Goal: Task Accomplishment & Management: Manage account settings

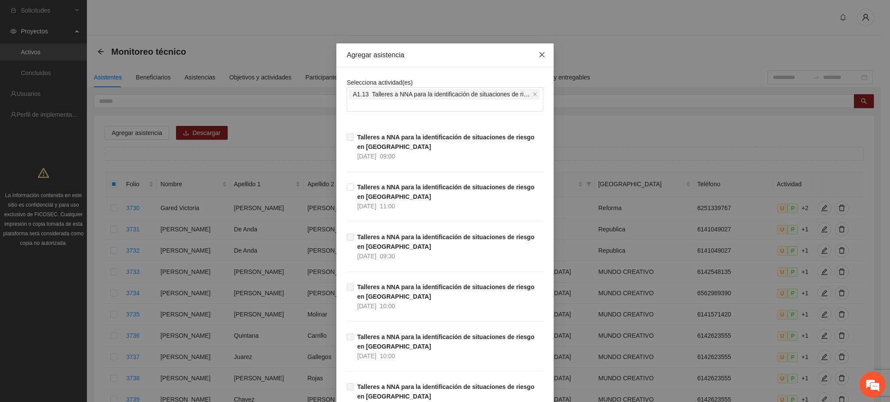
click at [538, 56] on icon "close" at bounding box center [541, 54] width 7 height 7
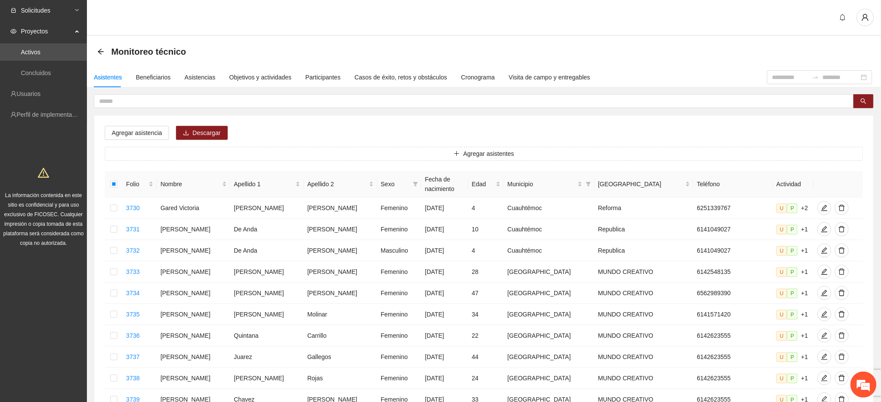
scroll to position [304, 0]
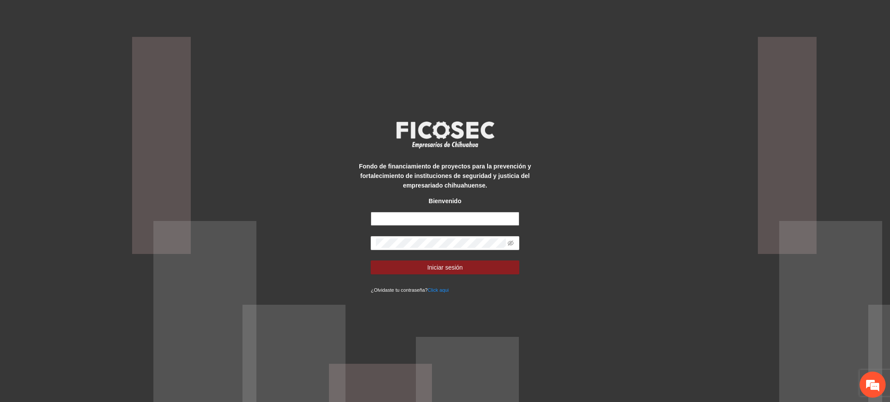
type input "**********"
click at [459, 266] on span "Iniciar sesión" at bounding box center [445, 268] width 36 height 10
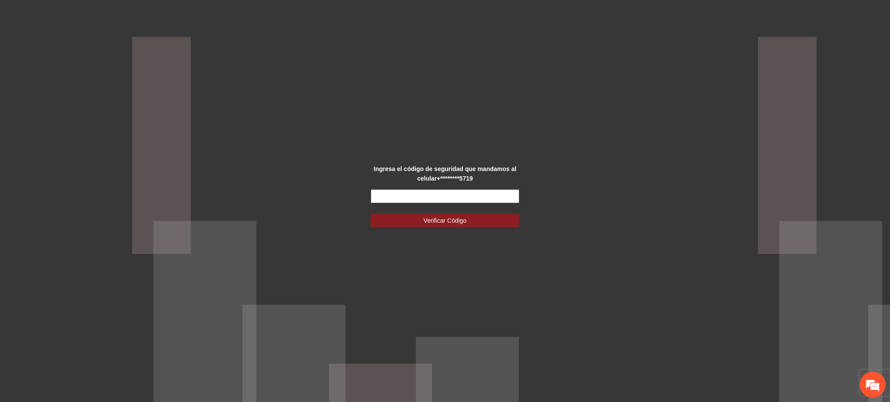
click at [416, 195] on input "text" at bounding box center [445, 196] width 148 height 14
type input "******"
click at [471, 223] on button "Verificar Código" at bounding box center [445, 221] width 148 height 14
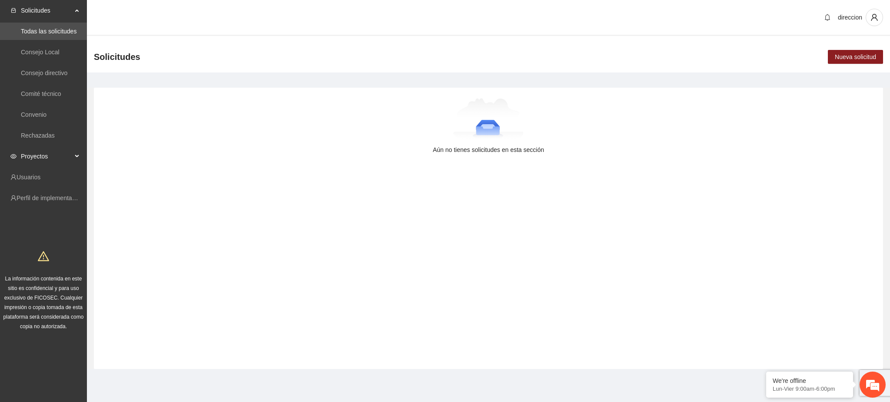
click at [37, 149] on span "Proyectos" at bounding box center [46, 156] width 51 height 17
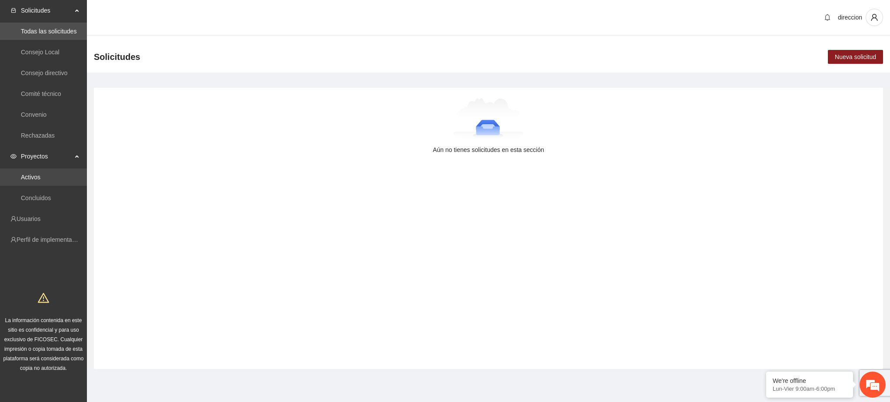
click at [33, 177] on link "Activos" at bounding box center [31, 177] width 20 height 7
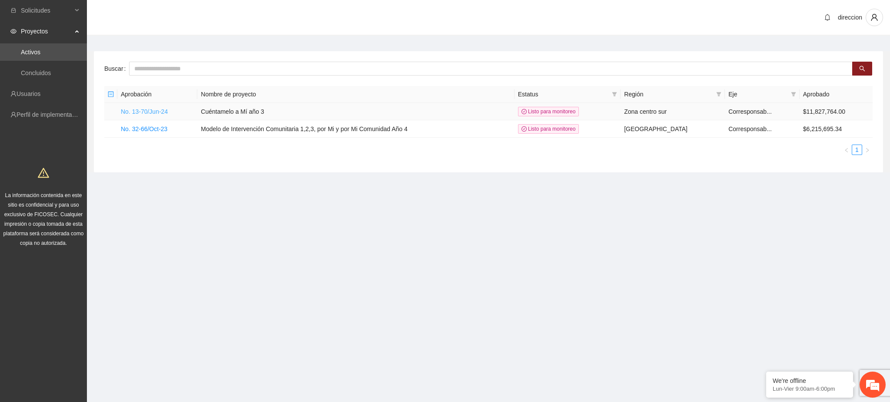
click at [137, 112] on link "No. 13-70/Jun-24" at bounding box center [144, 111] width 47 height 7
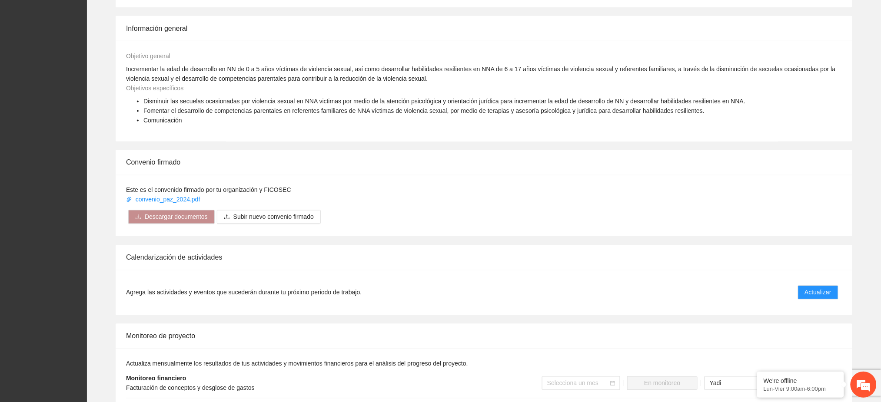
scroll to position [637, 0]
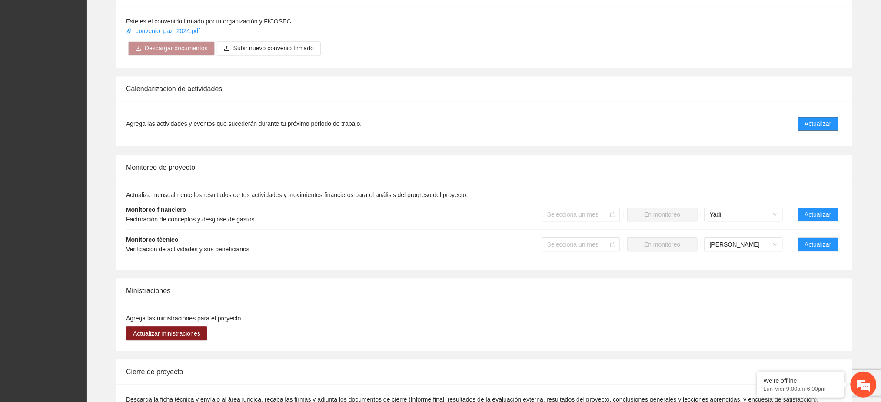
click at [832, 117] on button "Actualizar" at bounding box center [818, 124] width 40 height 14
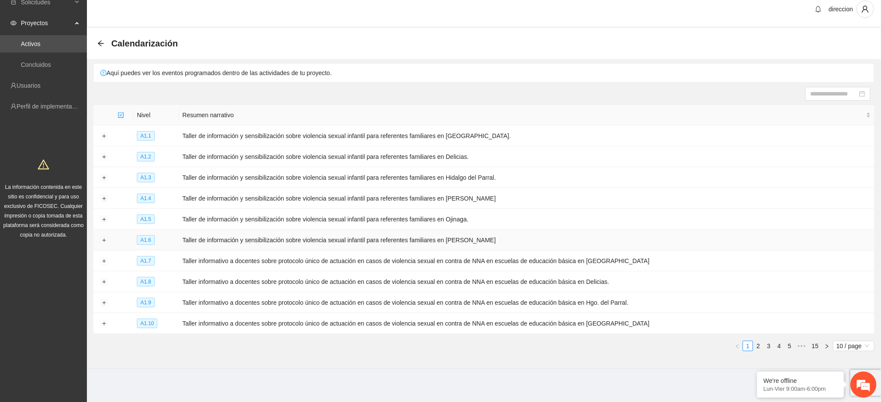
scroll to position [10, 0]
click at [756, 346] on link "2" at bounding box center [758, 345] width 10 height 10
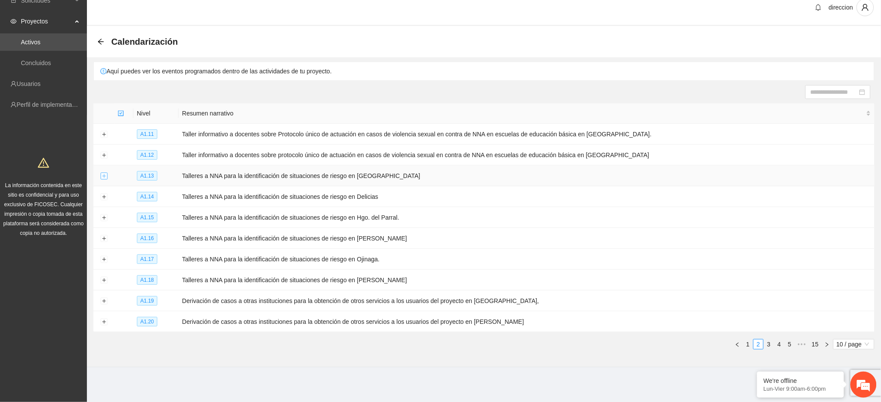
click at [101, 177] on button "Expand row" at bounding box center [103, 176] width 7 height 7
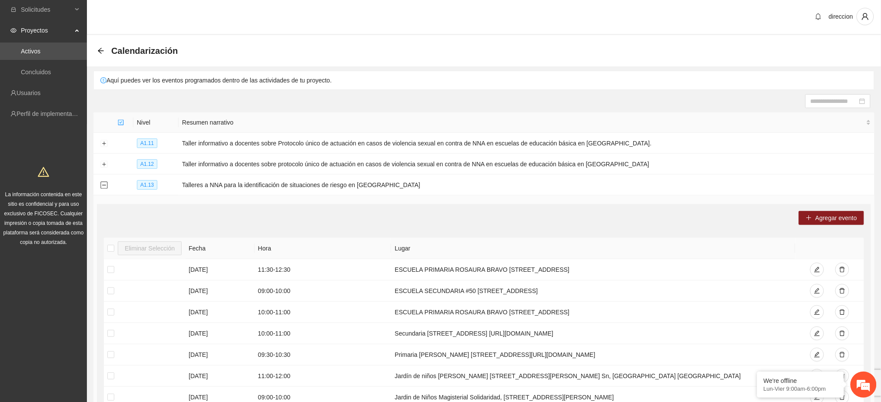
scroll to position [0, 0]
click at [818, 218] on span "Agregar evento" at bounding box center [836, 219] width 42 height 10
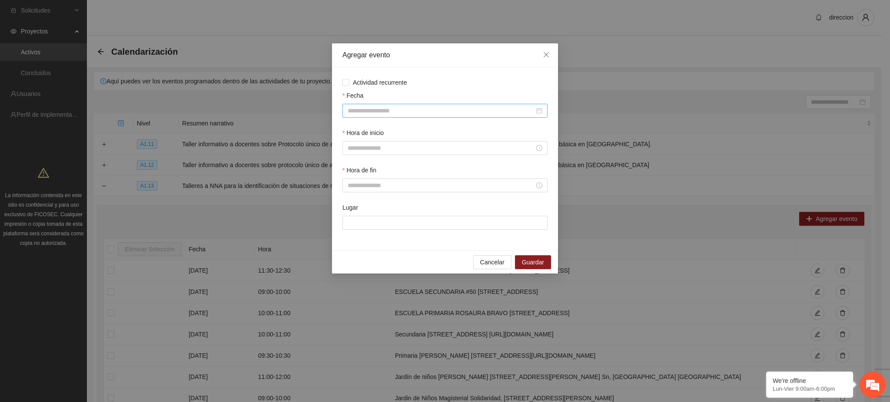
click at [387, 112] on input "Fecha" at bounding box center [441, 111] width 187 height 10
type input "**********"
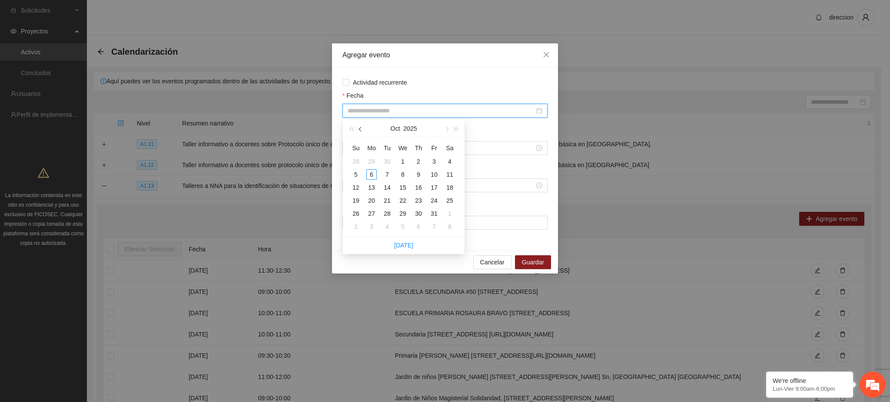
click at [358, 129] on button "button" at bounding box center [361, 128] width 10 height 17
click at [359, 129] on button "button" at bounding box center [361, 128] width 10 height 17
type input "**********"
click at [489, 262] on span "Cancelar" at bounding box center [492, 263] width 24 height 10
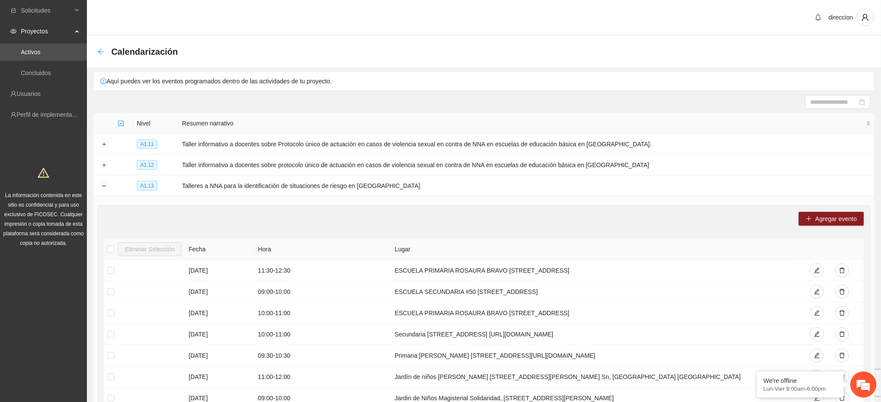
click at [100, 53] on icon "arrow-left" at bounding box center [101, 52] width 6 height 6
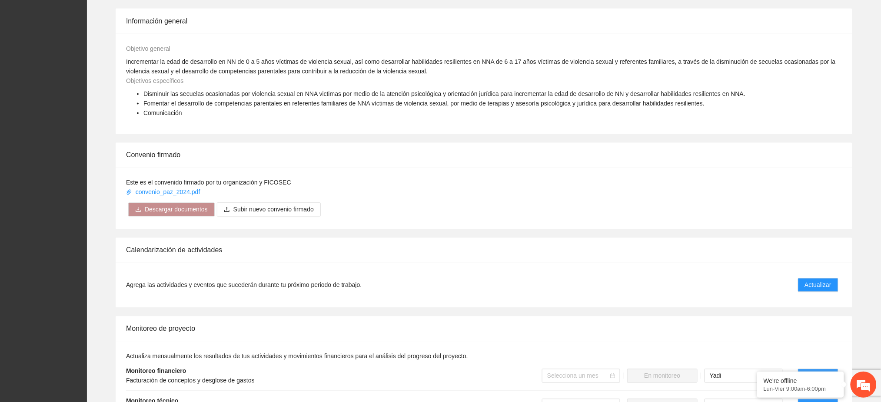
scroll to position [738, 0]
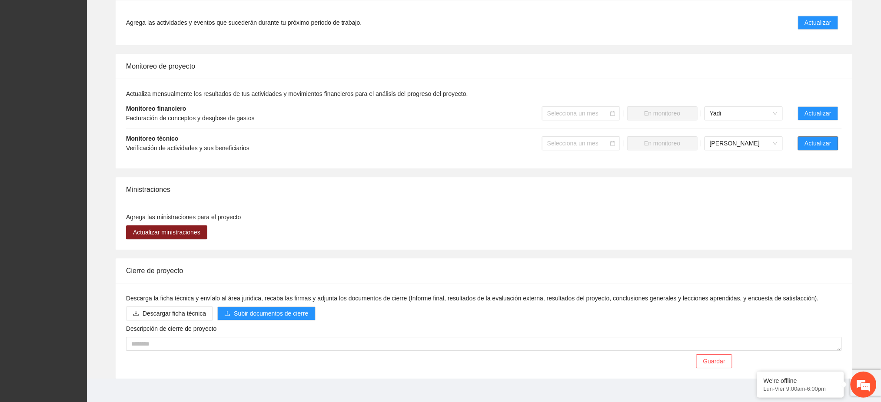
click at [821, 139] on span "Actualizar" at bounding box center [818, 144] width 26 height 10
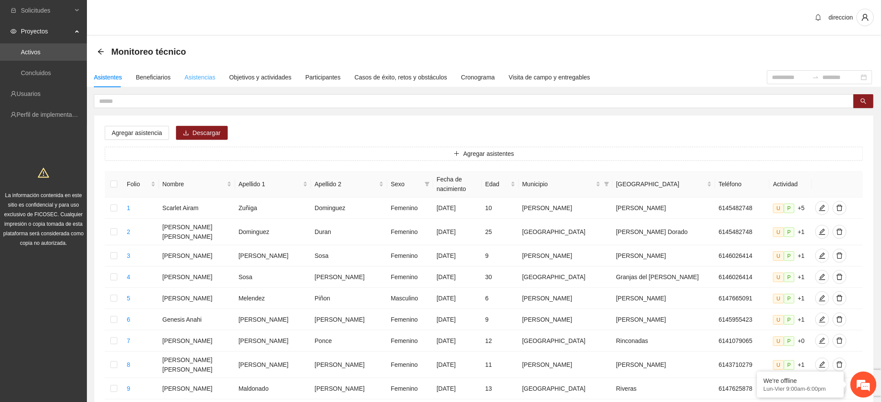
click at [202, 70] on div "Asistencias" at bounding box center [200, 77] width 31 height 20
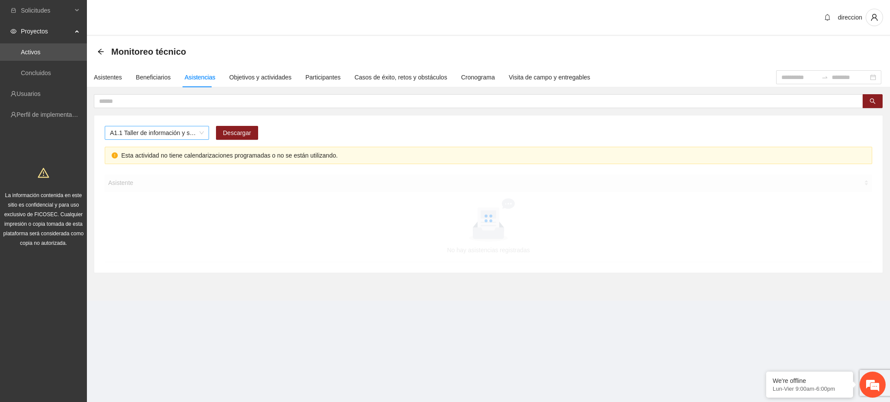
click at [117, 130] on span "A1.1 Taller de información y sensibilización sobre violencia sexual infantil pa…" at bounding box center [157, 132] width 94 height 13
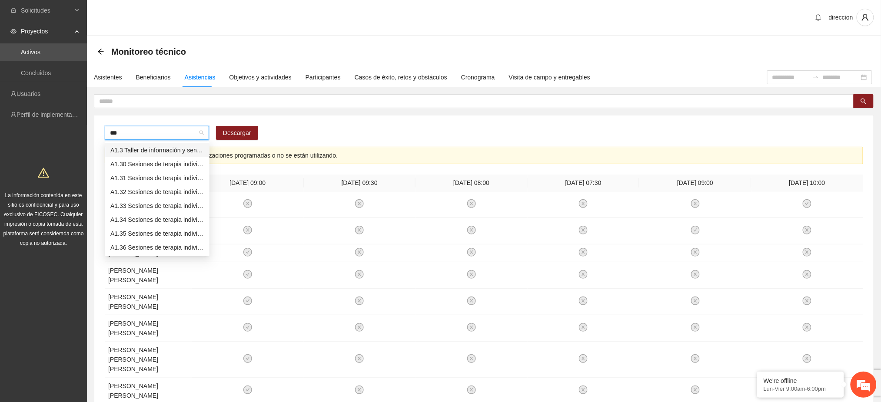
type input "****"
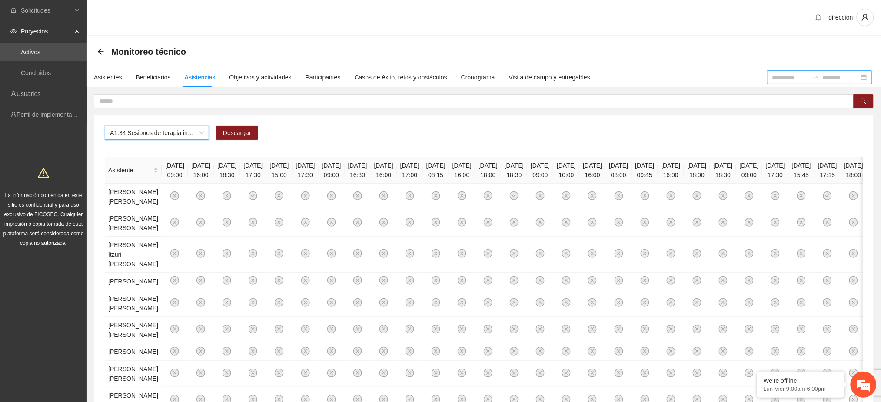
click at [772, 77] on input at bounding box center [790, 78] width 36 height 10
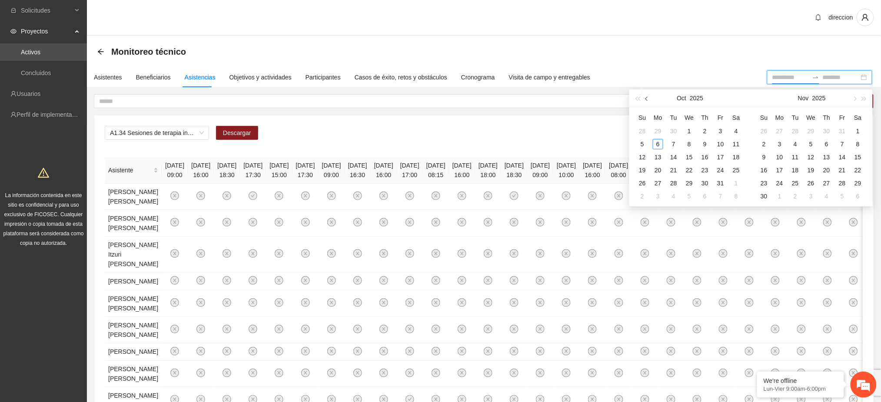
click at [646, 99] on span "button" at bounding box center [647, 98] width 4 height 4
type input "**********"
click at [717, 132] on div "1" at bounding box center [720, 131] width 10 height 10
type input "**********"
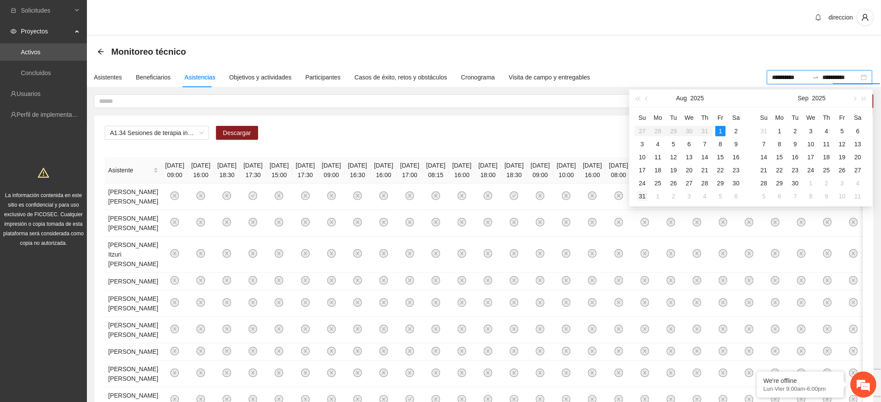
type input "**********"
click at [644, 197] on div "31" at bounding box center [642, 196] width 10 height 10
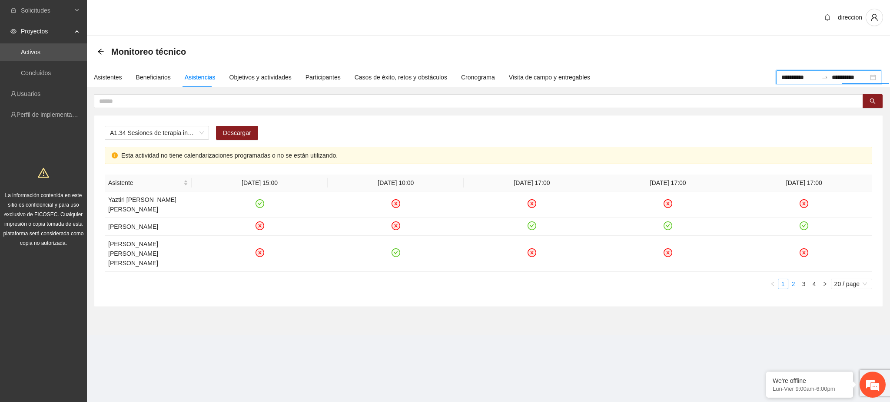
click at [793, 279] on link "2" at bounding box center [793, 284] width 10 height 10
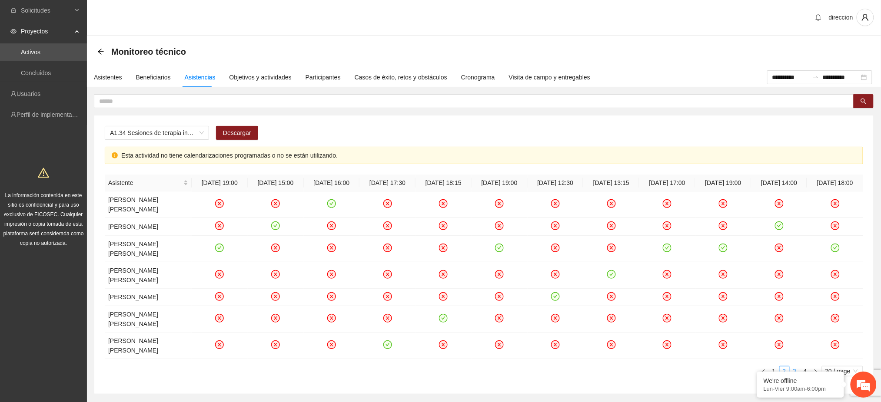
click at [795, 367] on link "3" at bounding box center [795, 372] width 10 height 10
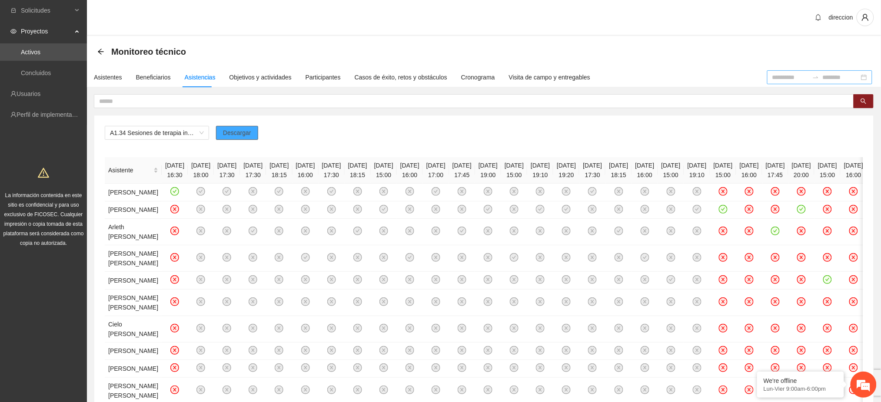
click at [239, 136] on span "Descargar" at bounding box center [237, 133] width 28 height 10
click at [134, 131] on span "A1.34 Sesiones de terapia individual a NNA víctimas de violencia sexual mediant…" at bounding box center [157, 132] width 94 height 13
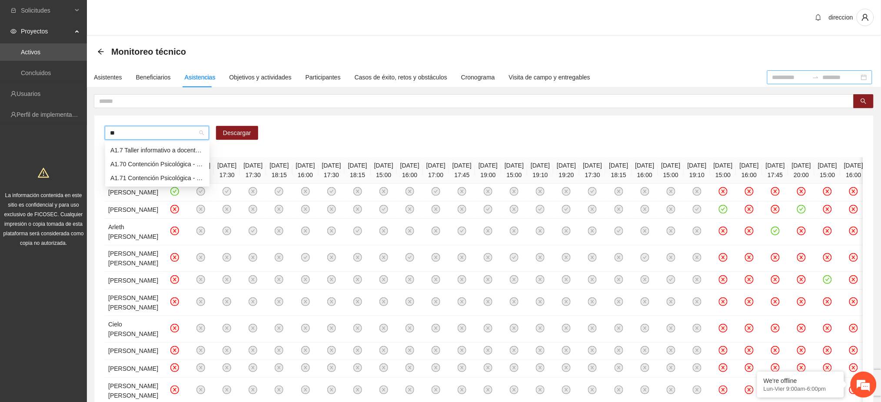
type input "***"
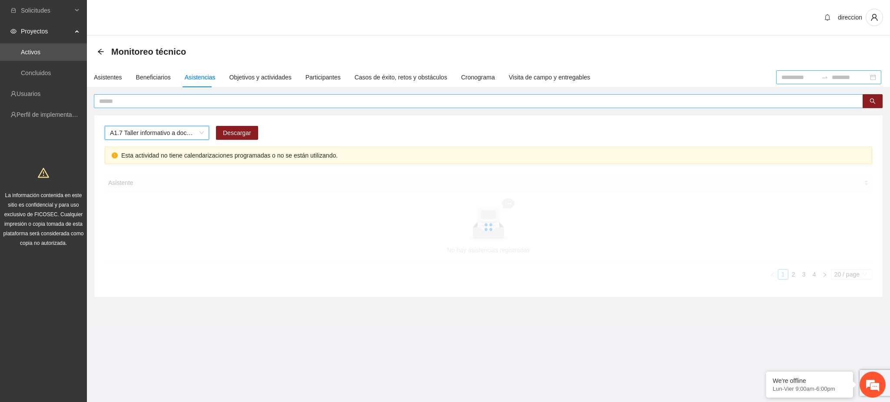
click at [150, 98] on input "text" at bounding box center [475, 101] width 752 height 10
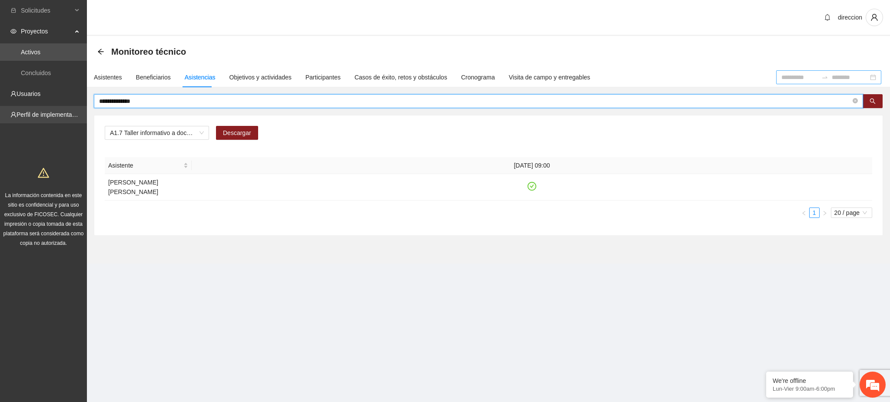
drag, startPoint x: 153, startPoint y: 100, endPoint x: 82, endPoint y: 107, distance: 71.5
click at [85, 103] on section "**********" at bounding box center [445, 201] width 890 height 402
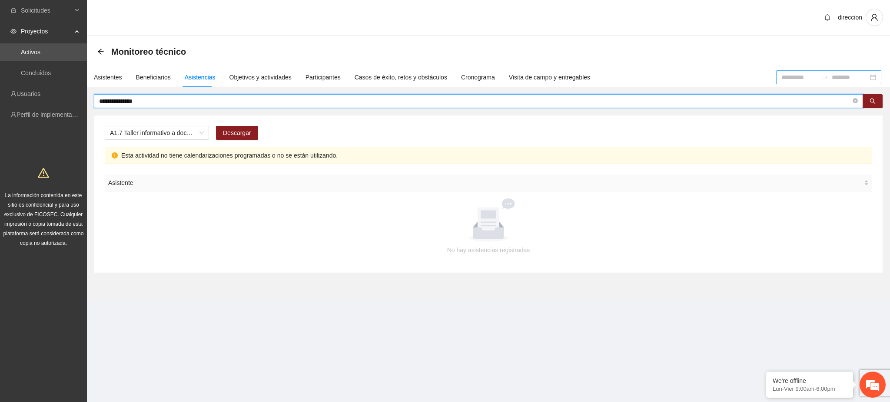
click at [143, 99] on input "**********" at bounding box center [475, 101] width 752 height 10
type input "**********"
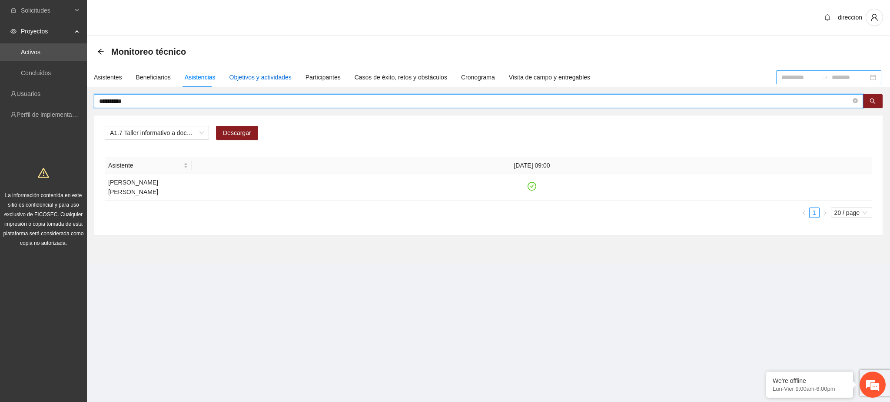
click at [274, 78] on div "Objetivos y actividades" at bounding box center [260, 78] width 62 height 10
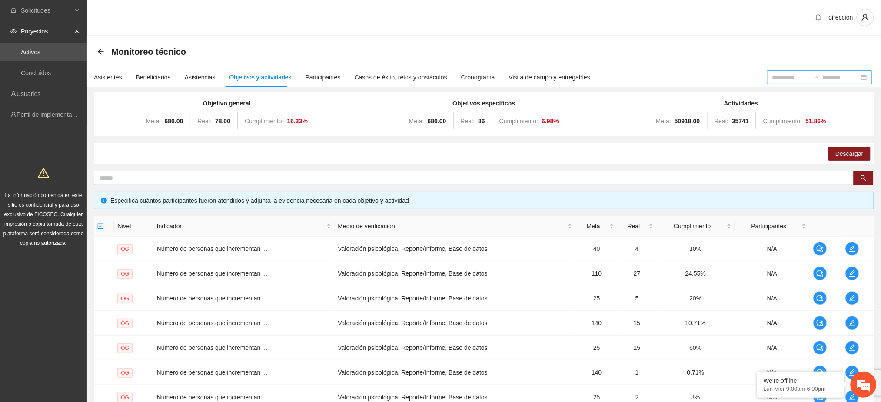
click at [199, 177] on input "text" at bounding box center [470, 178] width 742 height 10
type input "*********"
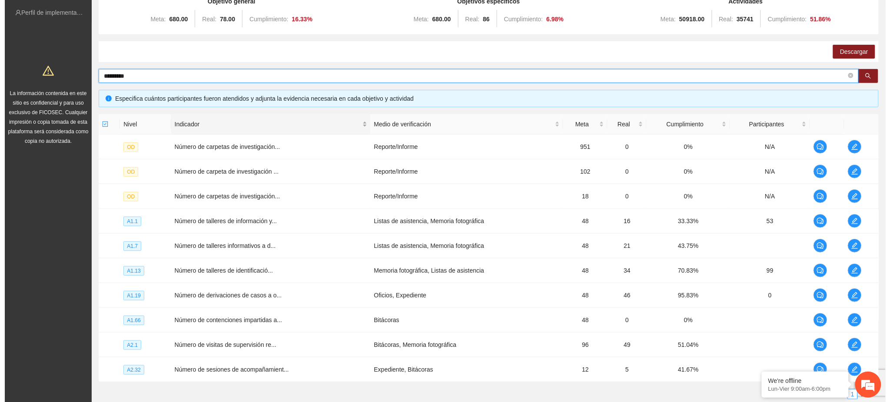
scroll to position [165, 0]
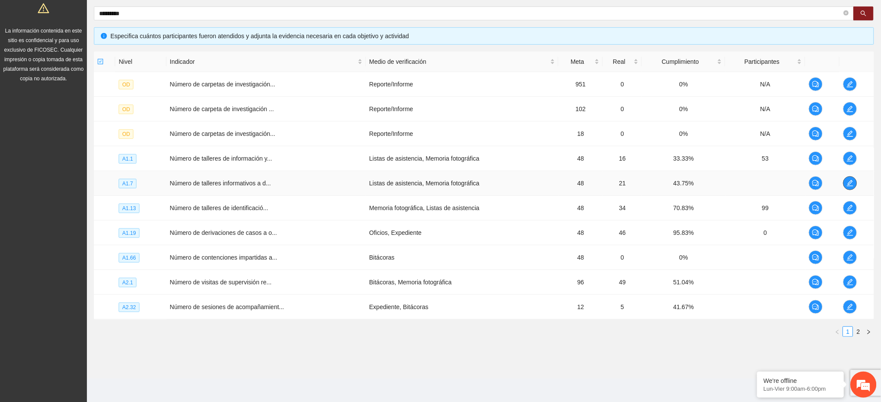
click at [853, 185] on icon "edit" at bounding box center [849, 183] width 7 height 7
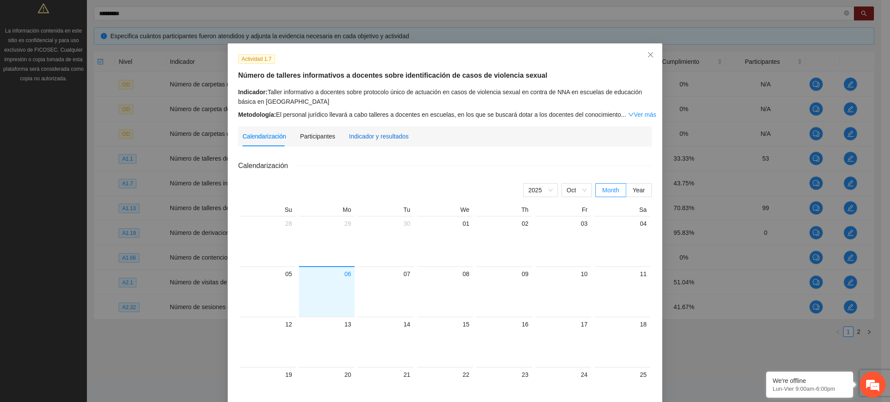
click at [397, 137] on div "Indicador y resultados" at bounding box center [379, 137] width 60 height 10
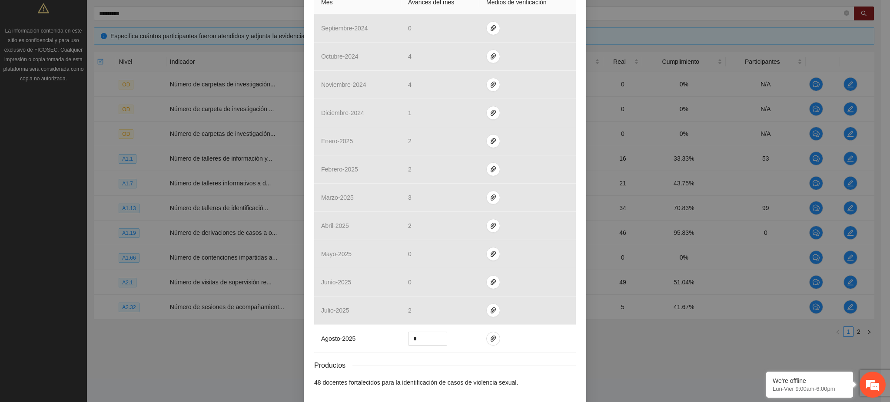
scroll to position [268, 0]
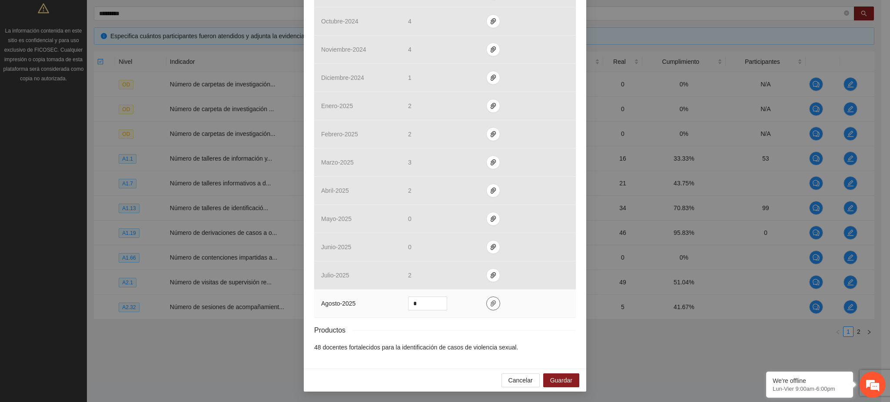
click at [490, 303] on icon "paper-clip" at bounding box center [493, 303] width 7 height 7
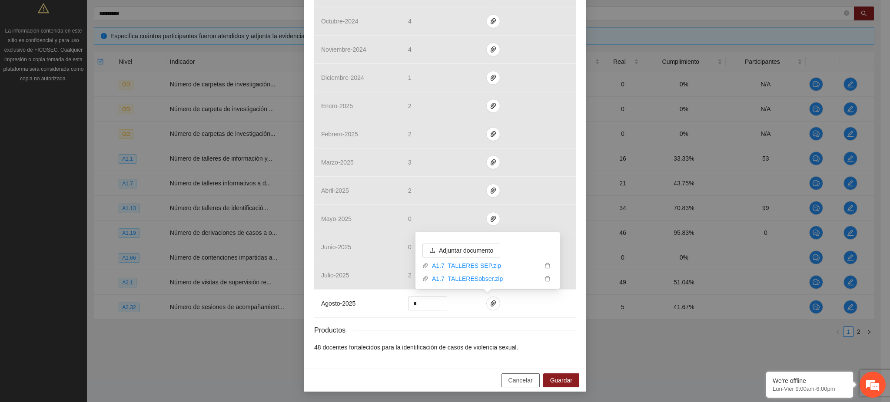
click at [518, 380] on span "Cancelar" at bounding box center [520, 381] width 24 height 10
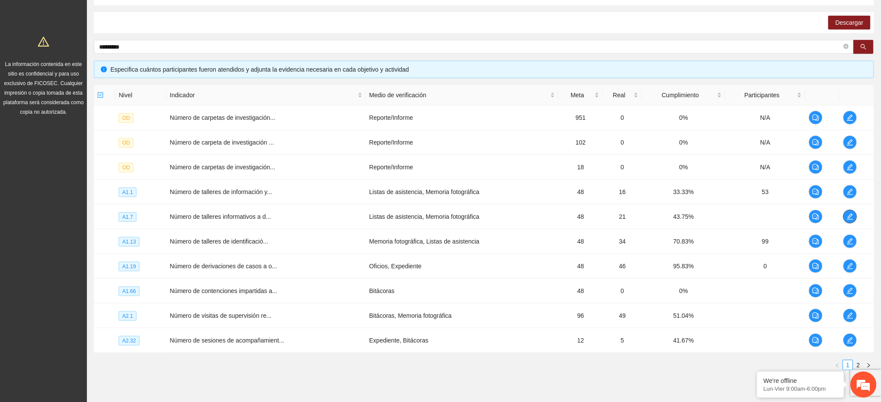
scroll to position [0, 0]
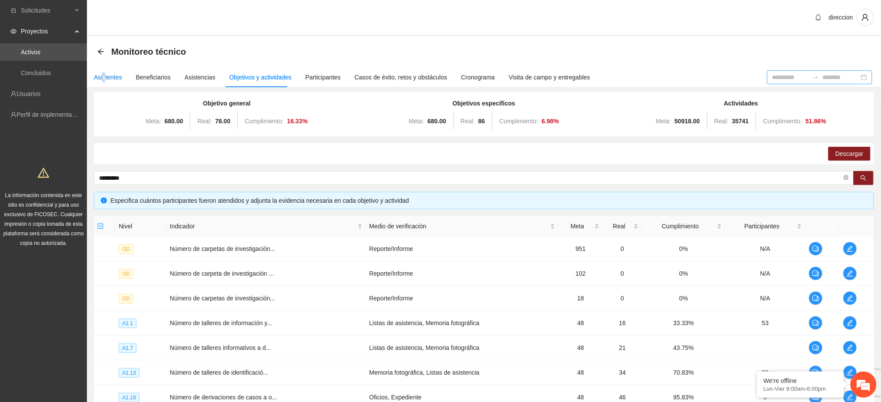
drag, startPoint x: 103, startPoint y: 77, endPoint x: 109, endPoint y: 80, distance: 7.6
click at [104, 79] on div "Asistentes" at bounding box center [108, 78] width 28 height 10
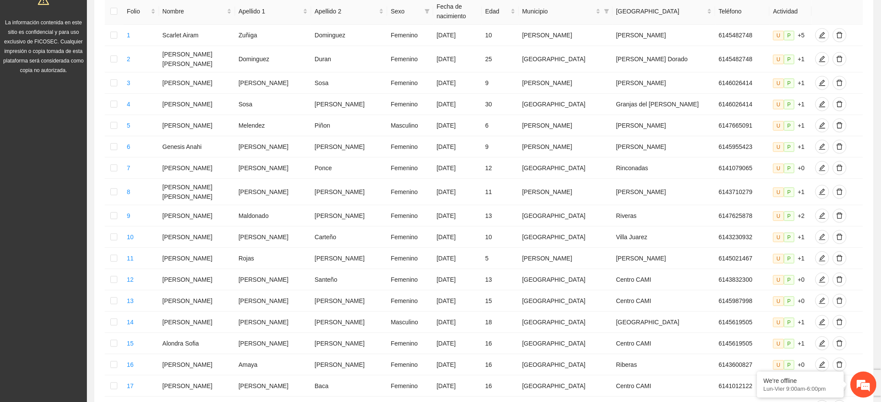
scroll to position [304, 0]
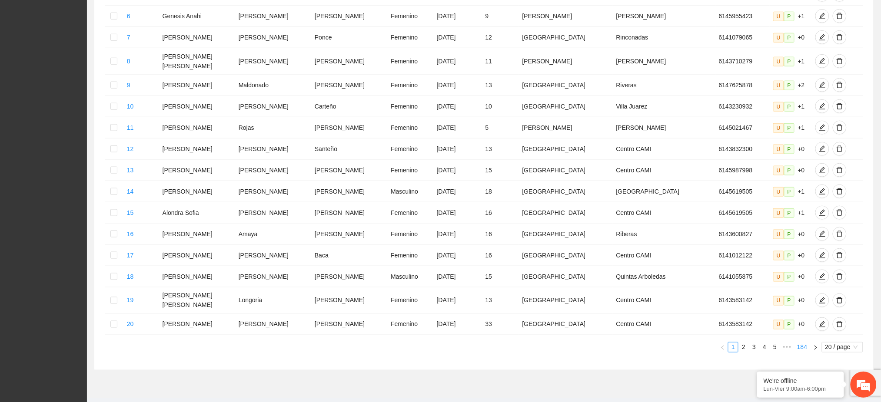
click at [798, 343] on link "184" at bounding box center [801, 348] width 15 height 10
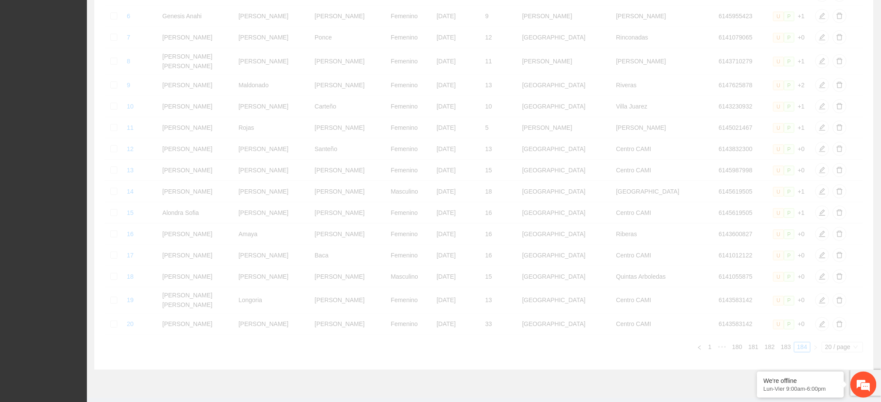
scroll to position [0, 0]
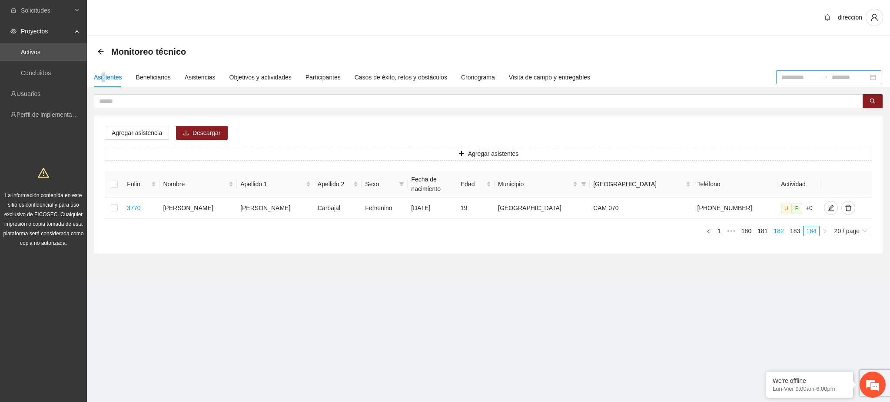
click at [778, 226] on link "182" at bounding box center [778, 231] width 15 height 10
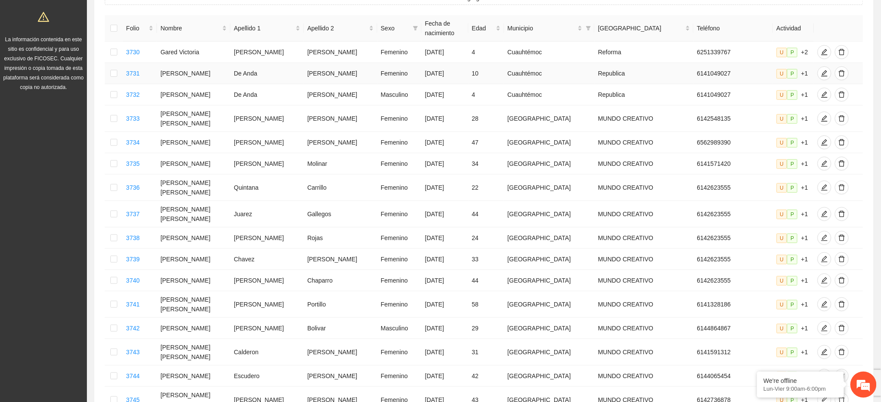
scroll to position [304, 0]
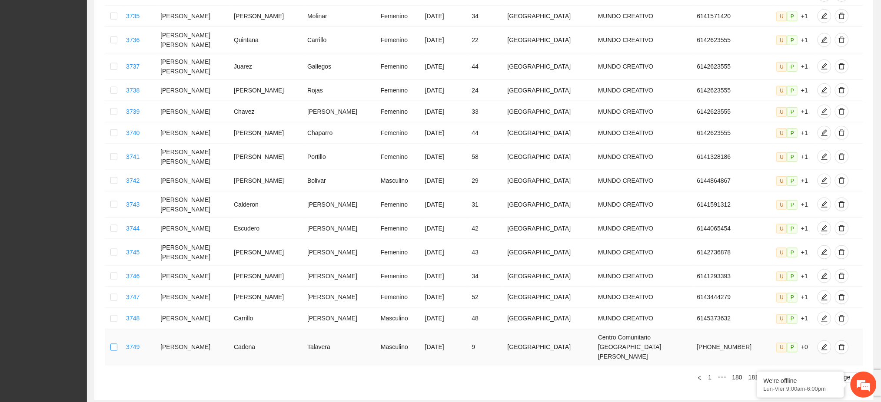
click at [115, 343] on label at bounding box center [113, 348] width 7 height 10
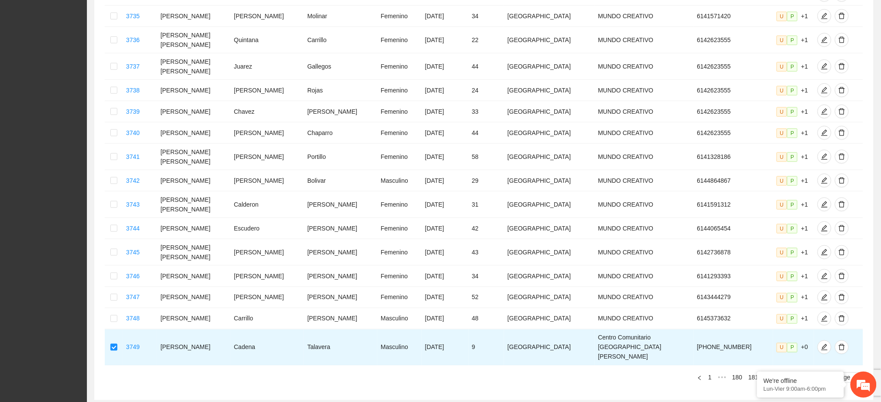
click at [789, 373] on link "183" at bounding box center [785, 378] width 15 height 10
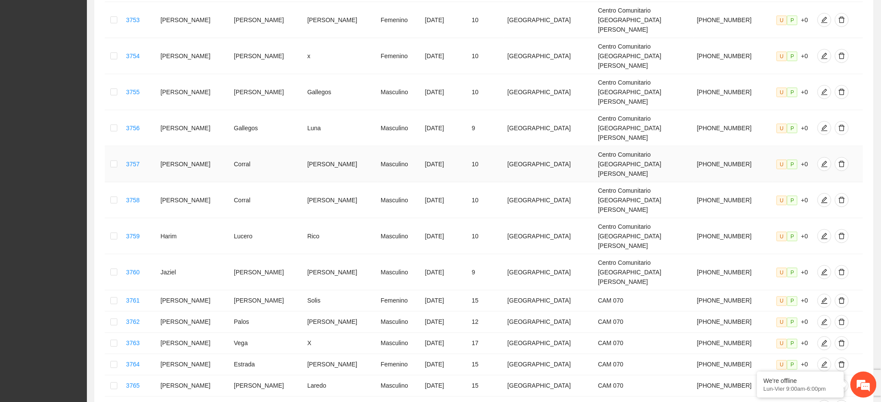
scroll to position [14, 0]
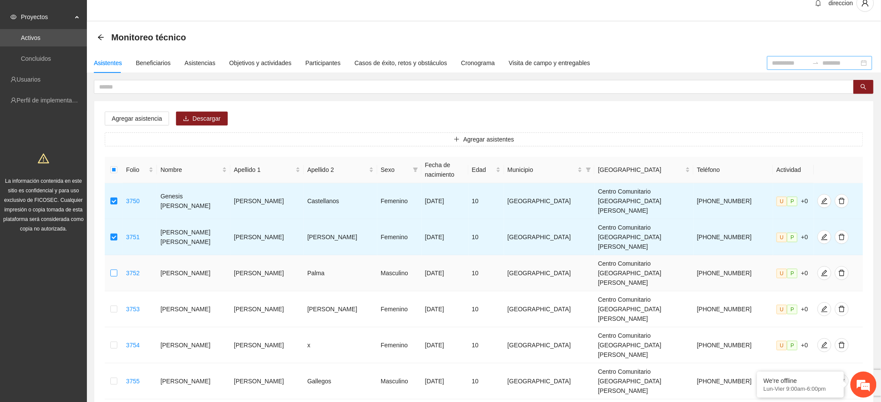
click at [117, 268] on label at bounding box center [113, 273] width 7 height 10
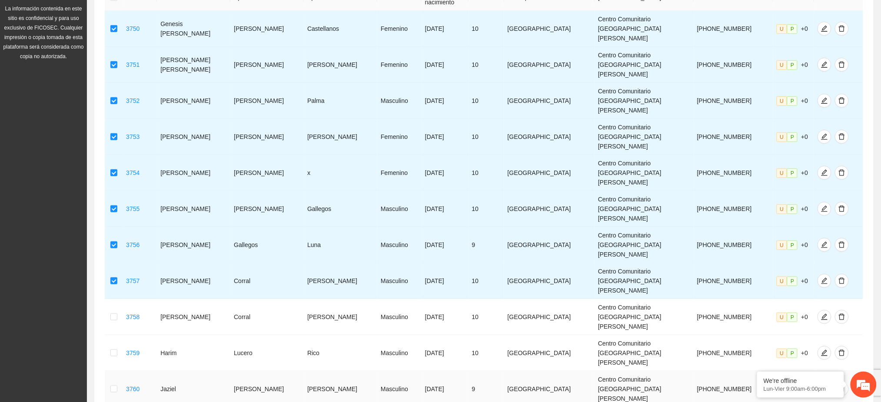
scroll to position [188, 0]
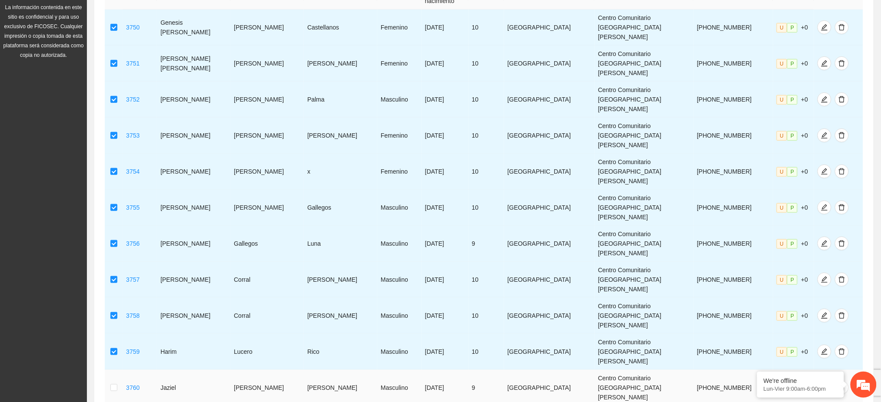
click at [113, 370] on td at bounding box center [114, 388] width 18 height 36
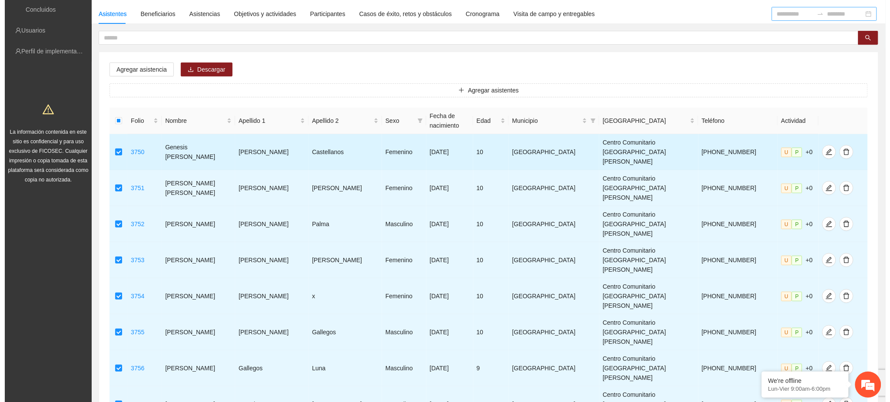
scroll to position [0, 0]
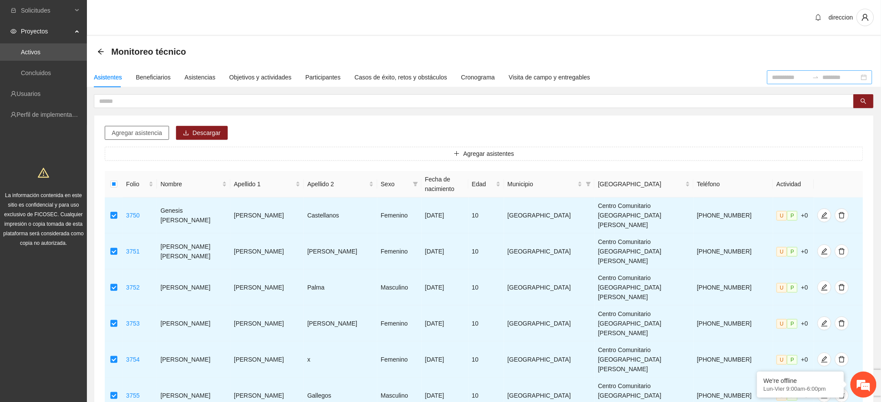
click at [132, 138] on button "Agregar asistencia" at bounding box center [137, 133] width 64 height 14
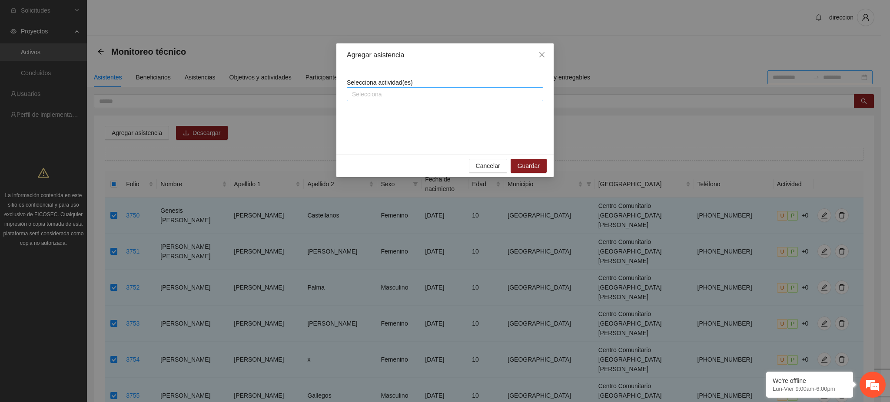
click at [446, 90] on div at bounding box center [445, 94] width 192 height 10
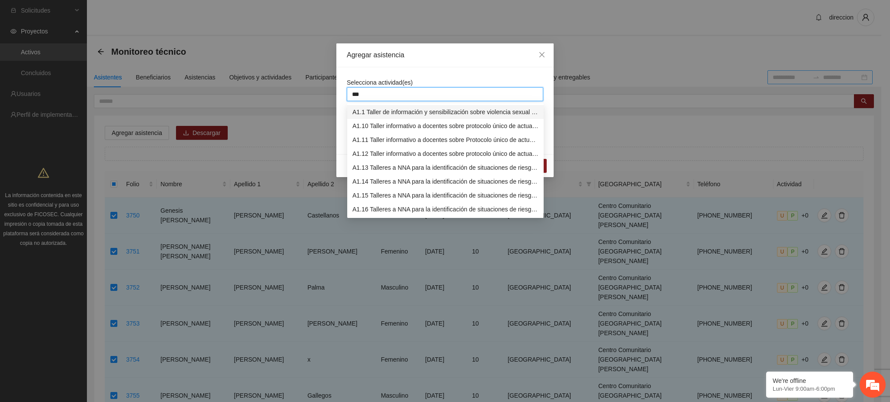
type input "****"
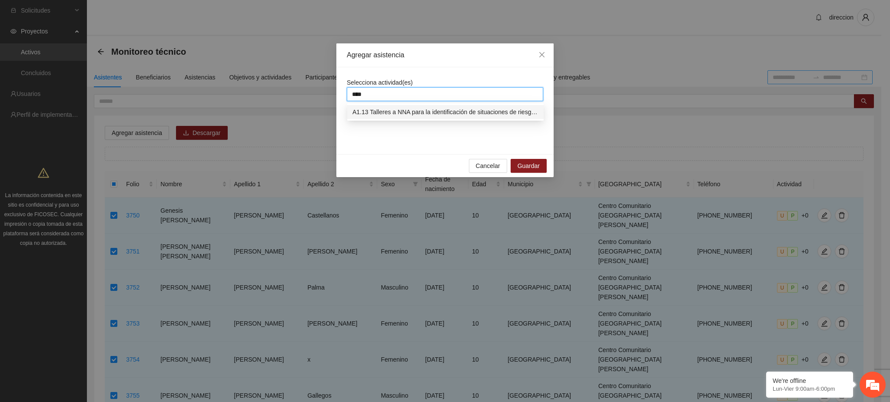
click at [441, 114] on div "A1.13 Talleres a NNA para la identificación de situaciones de riesgo en [GEOGRA…" at bounding box center [445, 112] width 186 height 10
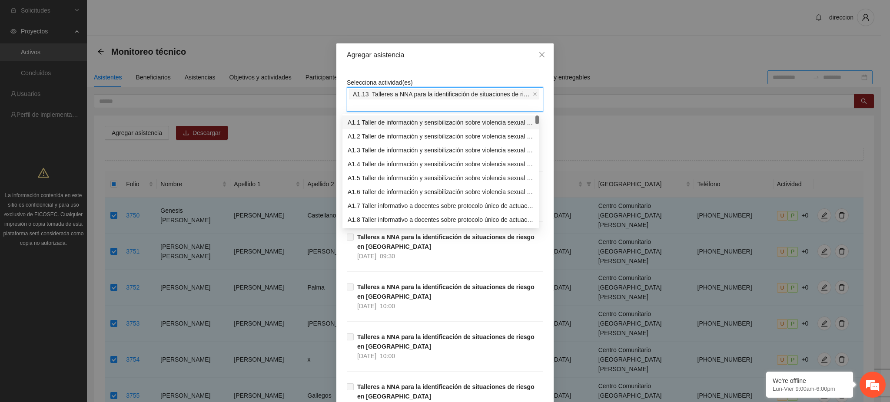
click at [452, 78] on div "Selecciona actividad(es) A1.13 Talleres a NNA para la identificación de situaci…" at bounding box center [445, 95] width 196 height 34
click at [411, 104] on div "A1.13 Talleres a NNA para la identificación de situaciones de riesgo en [GEOGRA…" at bounding box center [445, 99] width 192 height 23
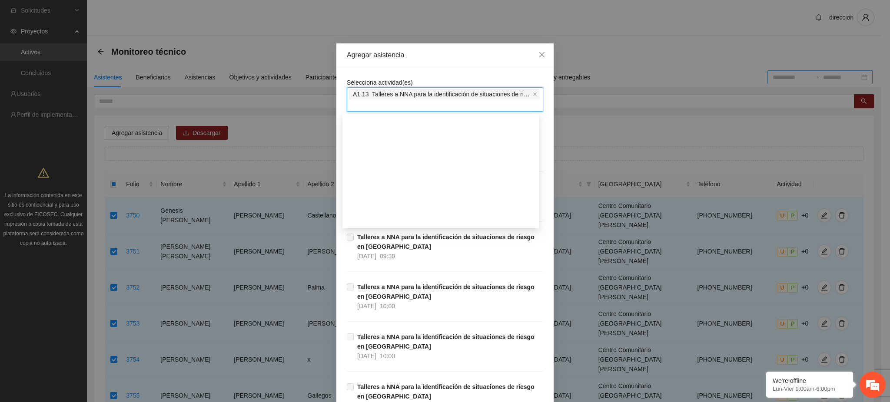
scroll to position [116, 0]
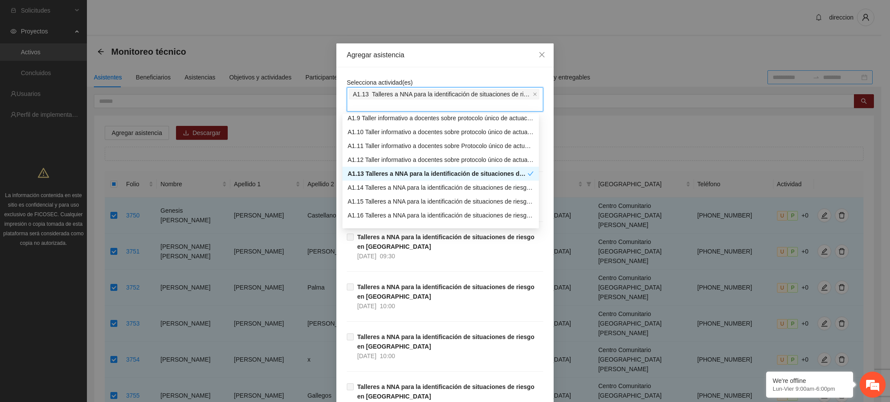
click at [391, 172] on div "A1.13 Talleres a NNA para la identificación de situaciones de riesgo en [GEOGRA…" at bounding box center [438, 174] width 180 height 10
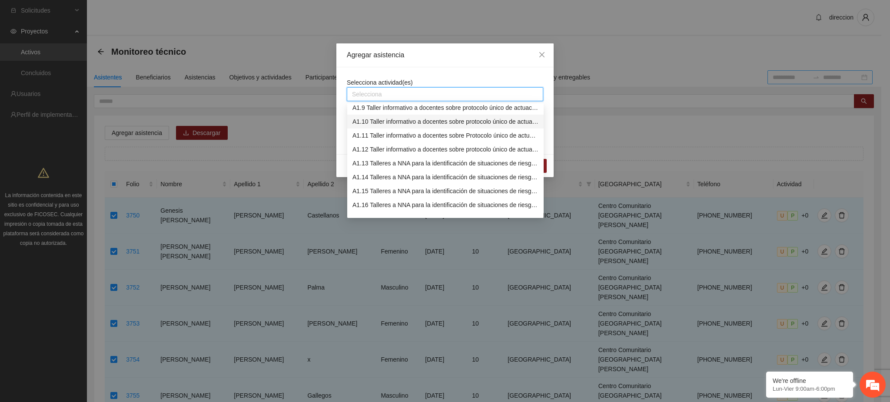
click at [445, 56] on div "Agregar asistencia" at bounding box center [445, 55] width 196 height 10
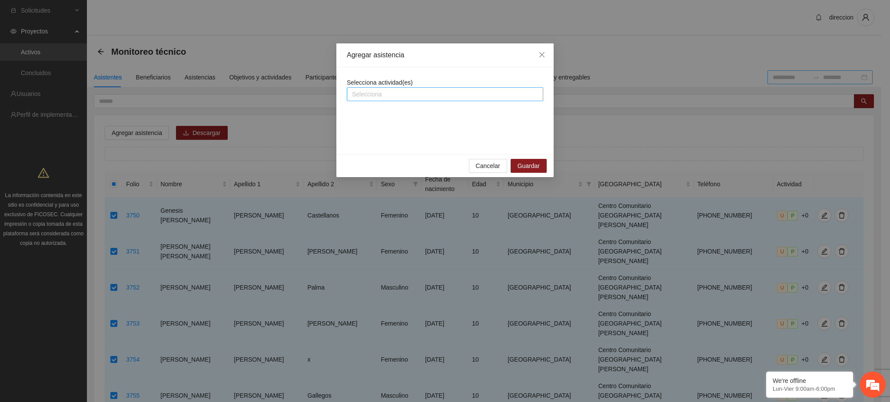
click at [387, 89] on div at bounding box center [445, 94] width 192 height 10
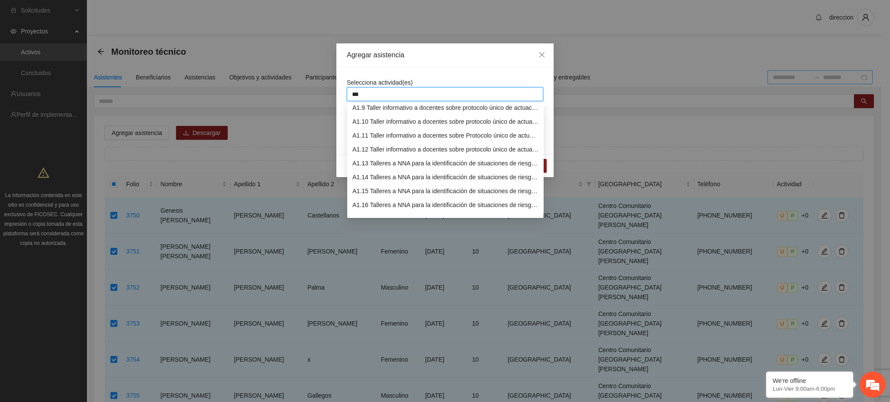
scroll to position [42, 0]
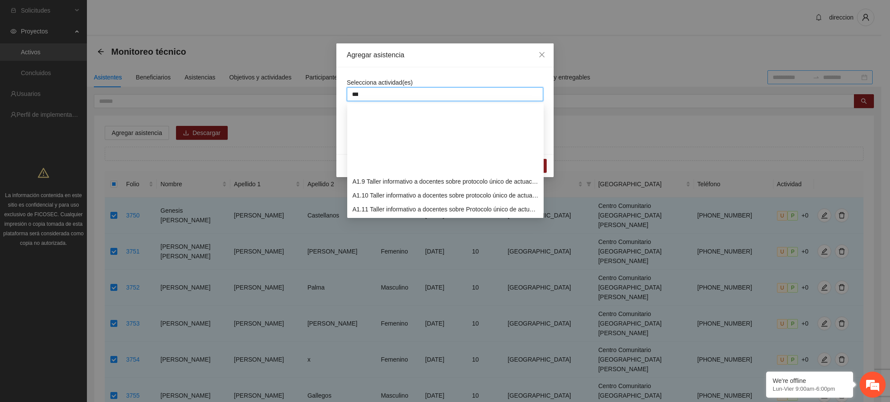
type input "****"
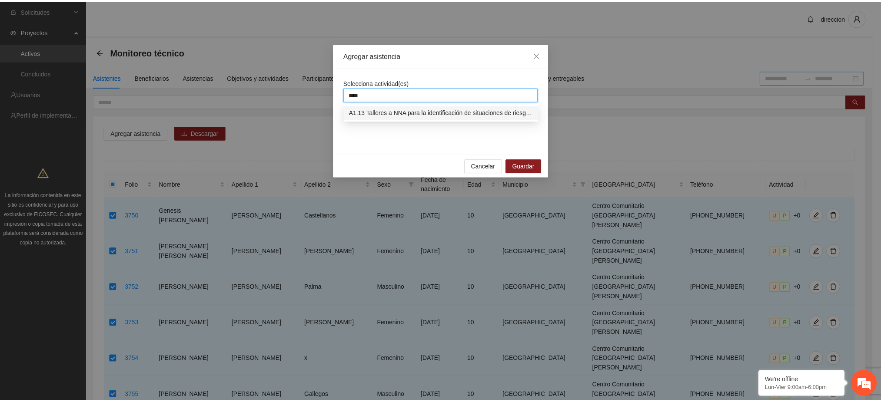
scroll to position [0, 0]
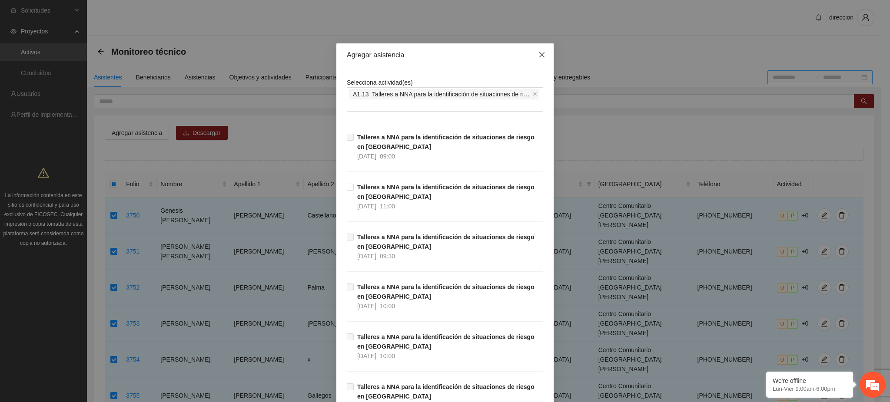
click at [538, 58] on icon "close" at bounding box center [541, 54] width 7 height 7
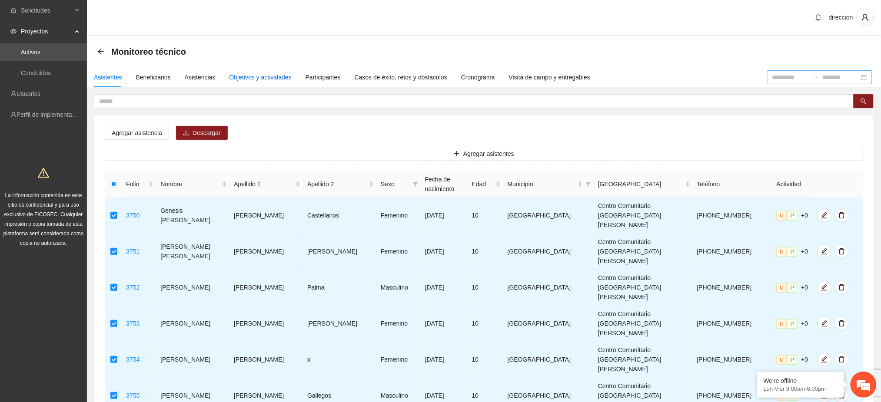
click at [235, 73] on div "Objetivos y actividades" at bounding box center [260, 78] width 62 height 10
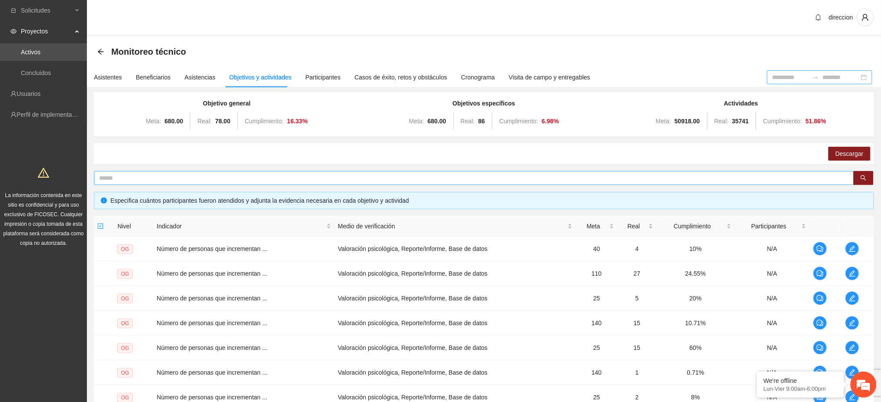
click at [110, 176] on input "text" at bounding box center [470, 178] width 742 height 10
click at [858, 177] on button "button" at bounding box center [863, 178] width 20 height 14
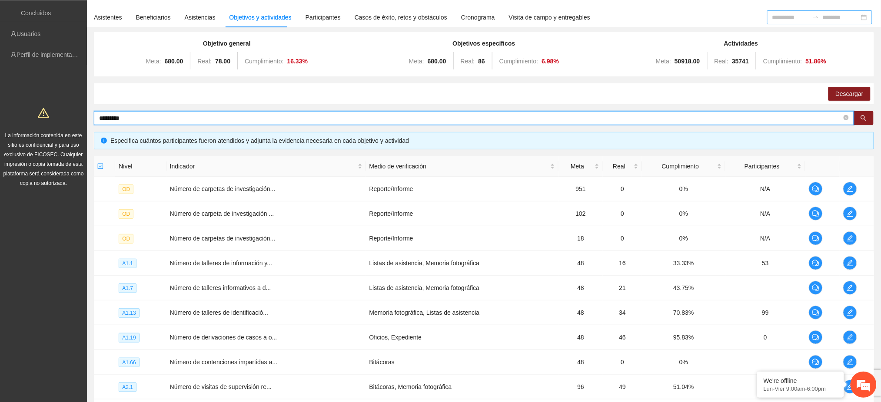
scroll to position [165, 0]
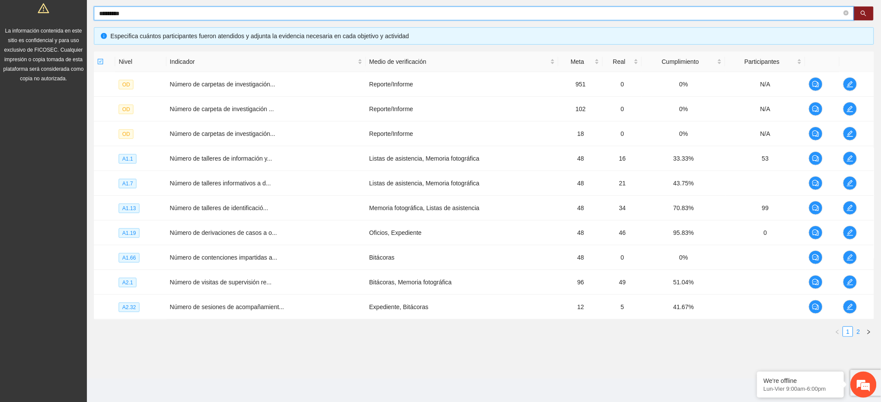
type input "*********"
click at [858, 332] on link "2" at bounding box center [858, 332] width 10 height 10
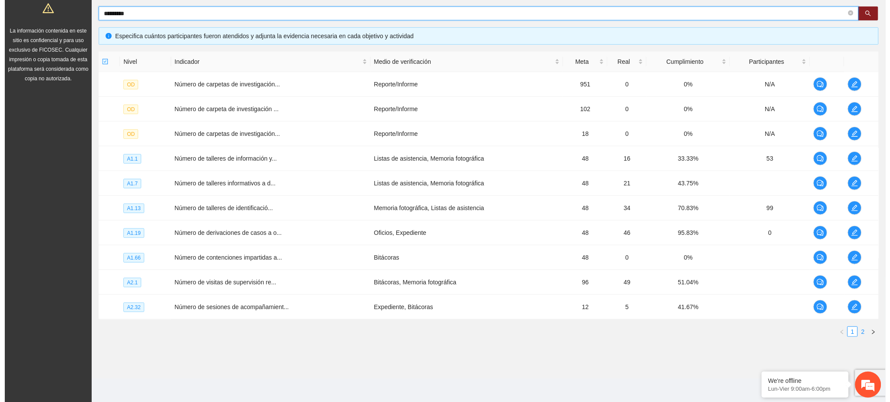
scroll to position [140, 0]
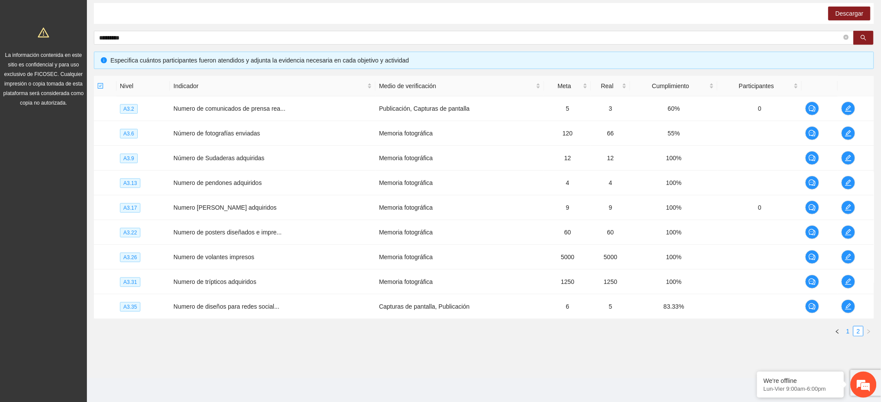
click at [849, 331] on link "1" at bounding box center [848, 332] width 10 height 10
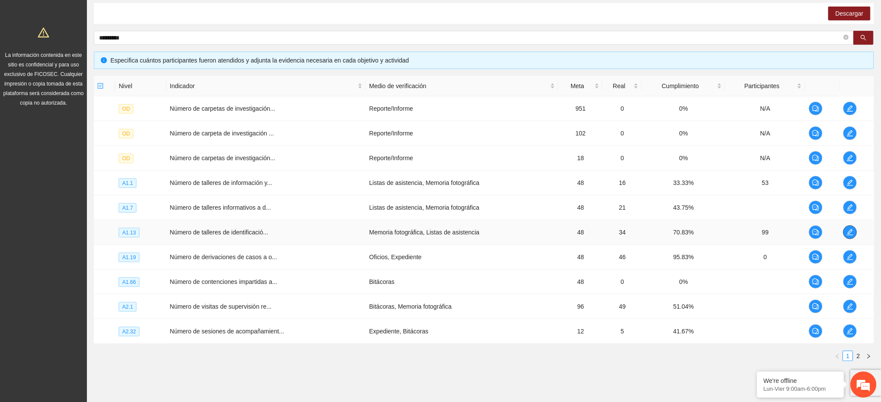
click at [849, 228] on button "button" at bounding box center [850, 232] width 14 height 14
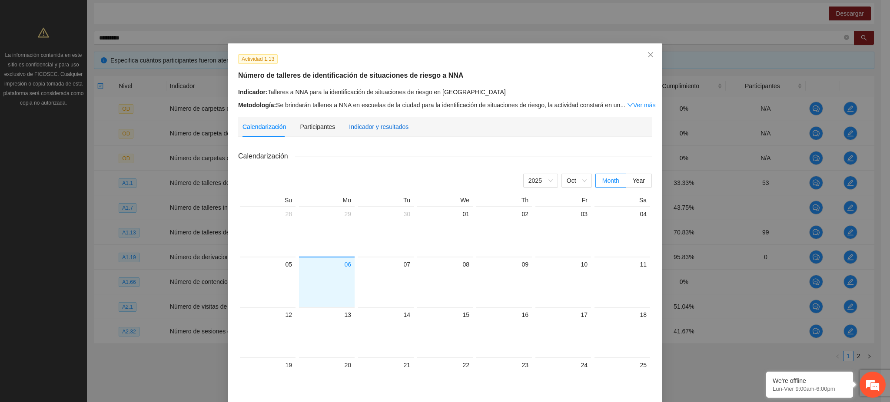
click at [377, 131] on div "Indicador y resultados" at bounding box center [379, 127] width 60 height 10
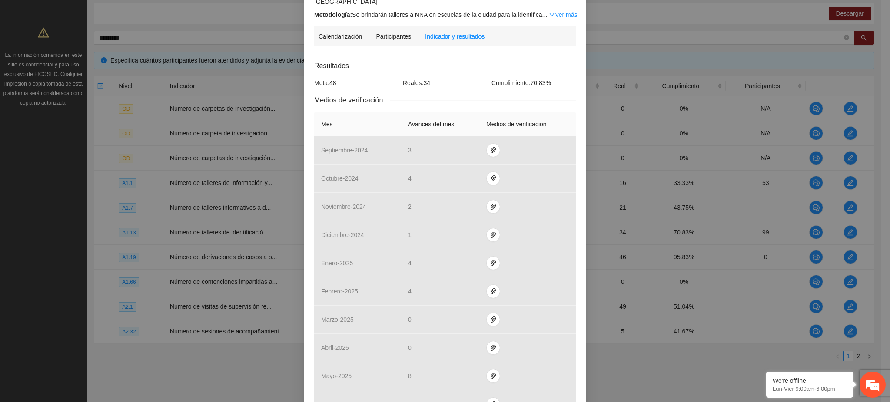
scroll to position [248, 0]
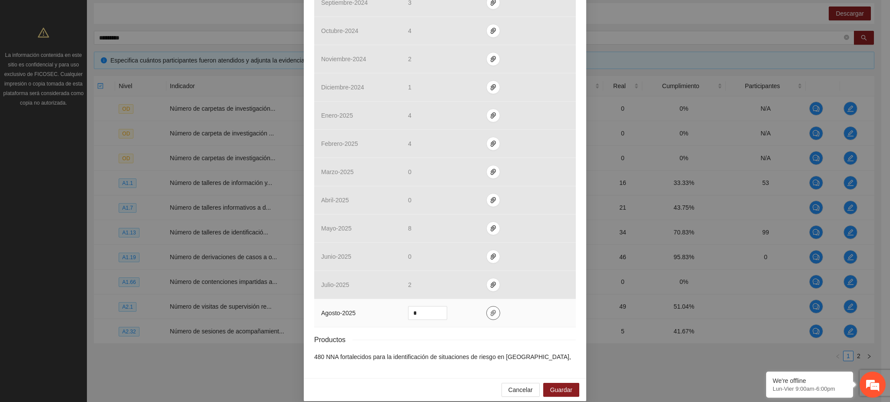
click at [487, 308] on button "button" at bounding box center [493, 313] width 14 height 14
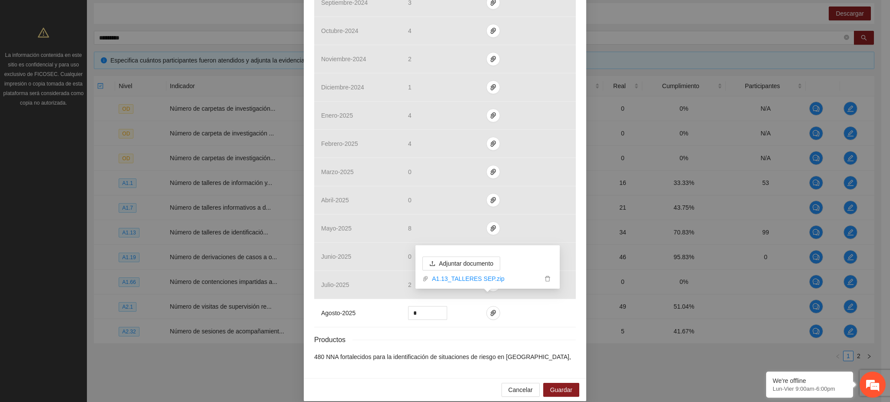
click at [460, 320] on div "Resultados Meta: 48 Reales: 34 Cumplimiento: 70.83 % Medios de verificación Mes…" at bounding box center [445, 137] width 262 height 449
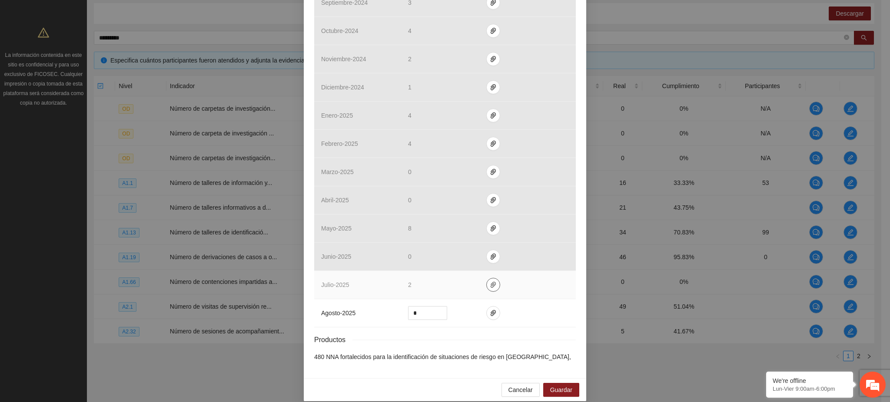
click at [493, 281] on span "paper-clip" at bounding box center [493, 284] width 13 height 7
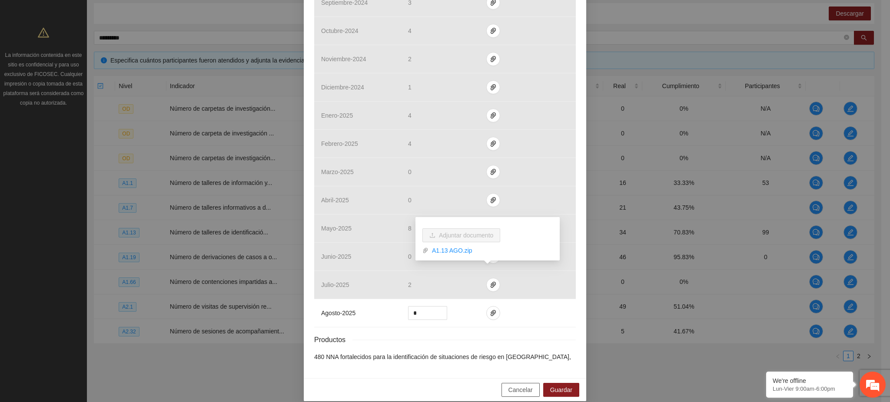
click at [509, 385] on span "Cancelar" at bounding box center [520, 390] width 24 height 10
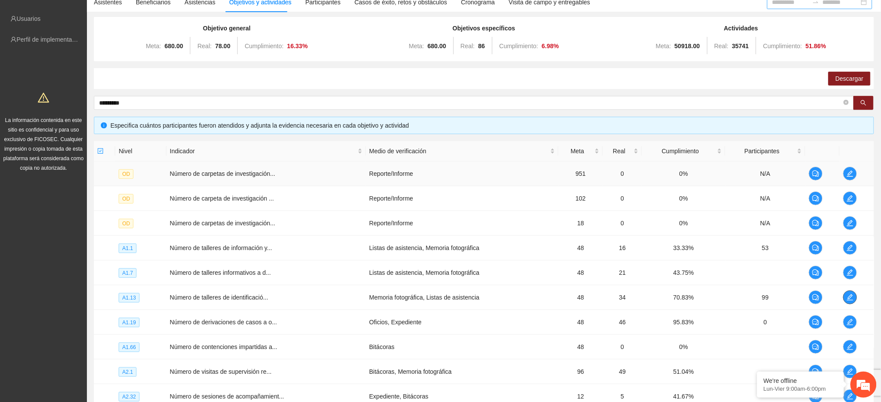
scroll to position [0, 0]
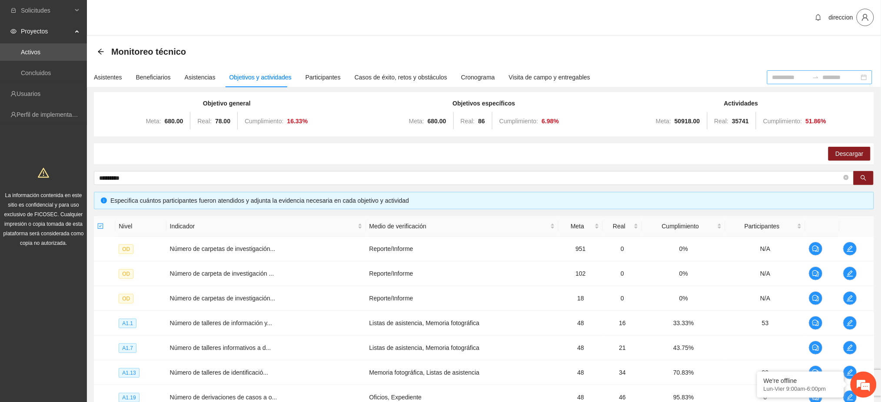
click at [858, 19] on span "user" at bounding box center [865, 17] width 17 height 8
click at [835, 55] on span "Cerrar sesión" at bounding box center [842, 51] width 55 height 10
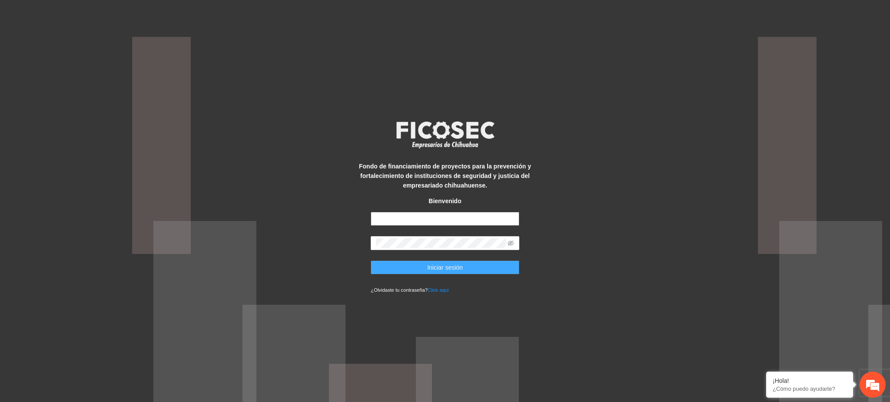
type input "**********"
click at [440, 274] on button "Iniciar sesión" at bounding box center [445, 268] width 148 height 14
type input "**********"
click at [411, 272] on button "Iniciar sesión" at bounding box center [445, 268] width 148 height 14
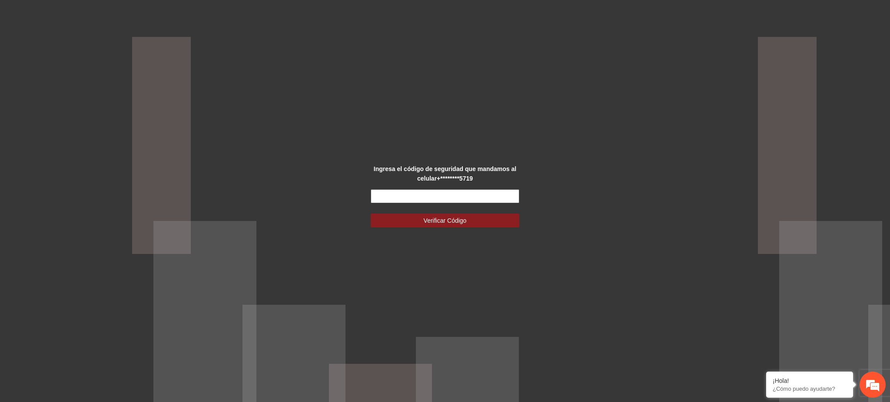
click at [400, 193] on input "text" at bounding box center [445, 196] width 148 height 14
type input "******"
click at [392, 222] on button "Verificar Código" at bounding box center [445, 221] width 148 height 14
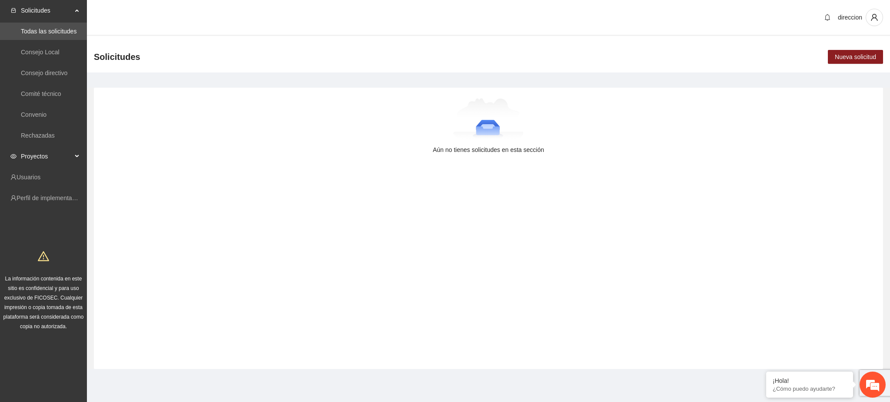
click at [25, 153] on span "Proyectos" at bounding box center [46, 156] width 51 height 17
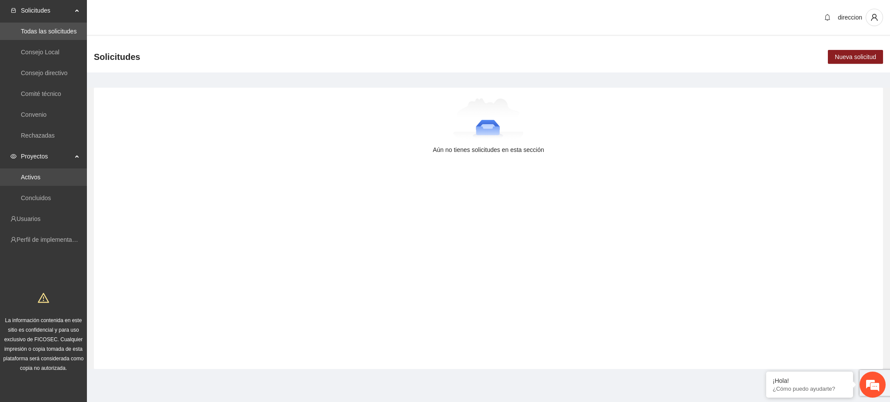
click at [32, 177] on link "Activos" at bounding box center [31, 177] width 20 height 7
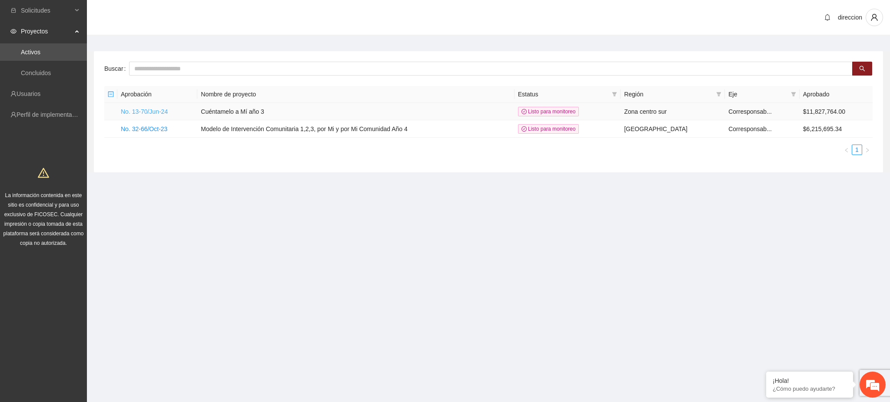
click at [153, 112] on link "No. 13-70/Jun-24" at bounding box center [144, 111] width 47 height 7
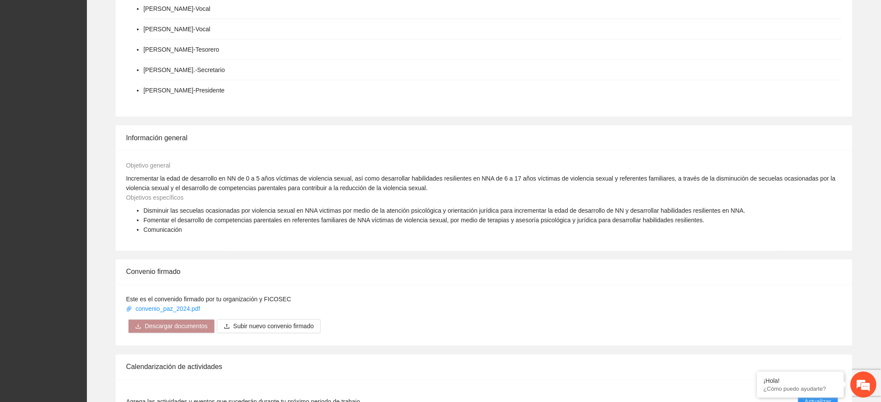
scroll to position [579, 0]
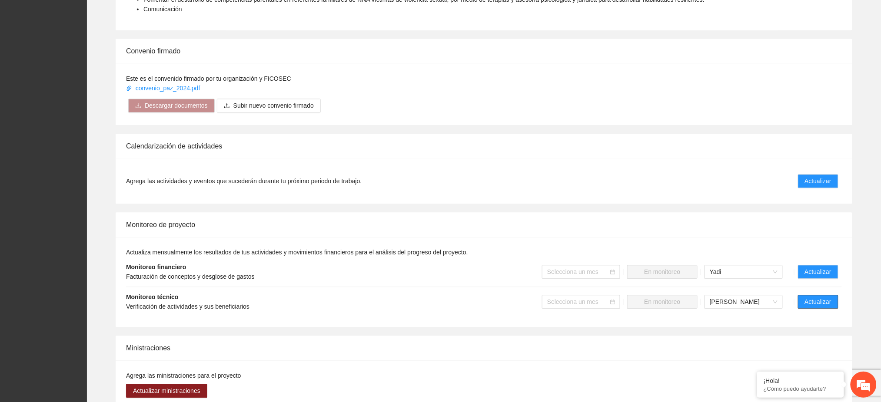
click at [811, 298] on span "Actualizar" at bounding box center [818, 303] width 26 height 10
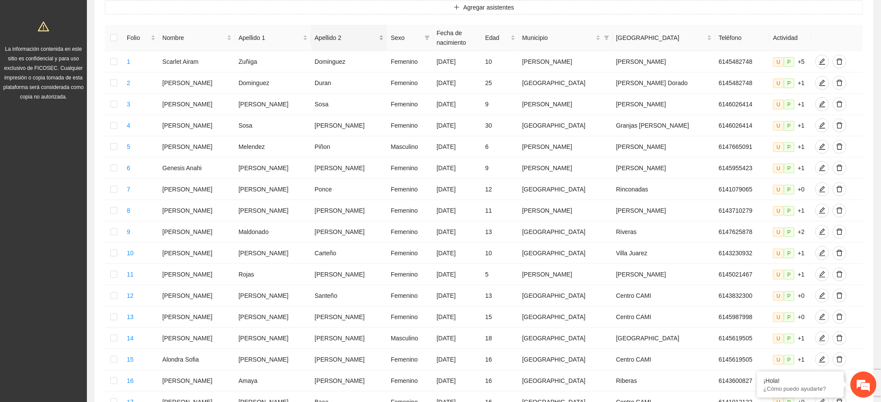
scroll to position [304, 0]
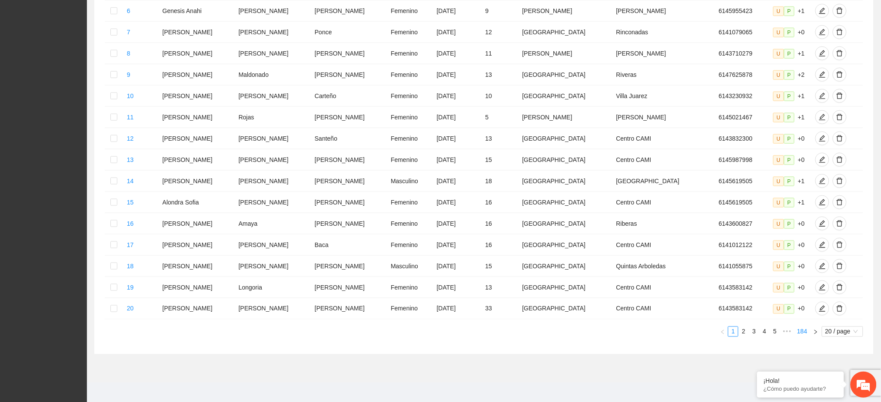
click at [803, 330] on link "184" at bounding box center [801, 332] width 15 height 10
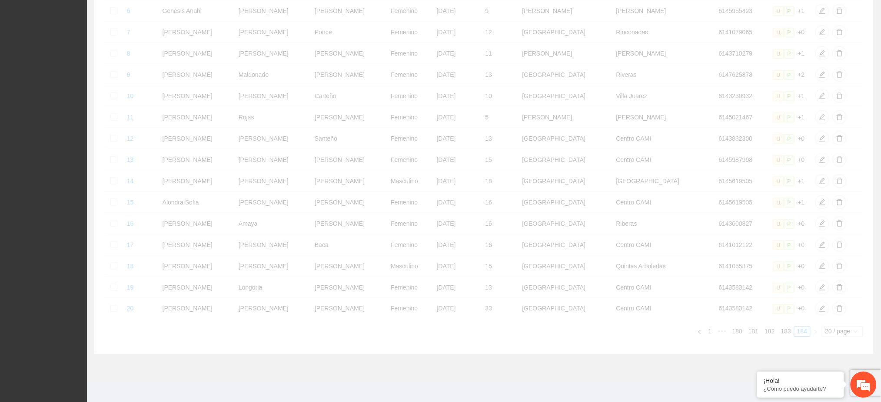
scroll to position [0, 0]
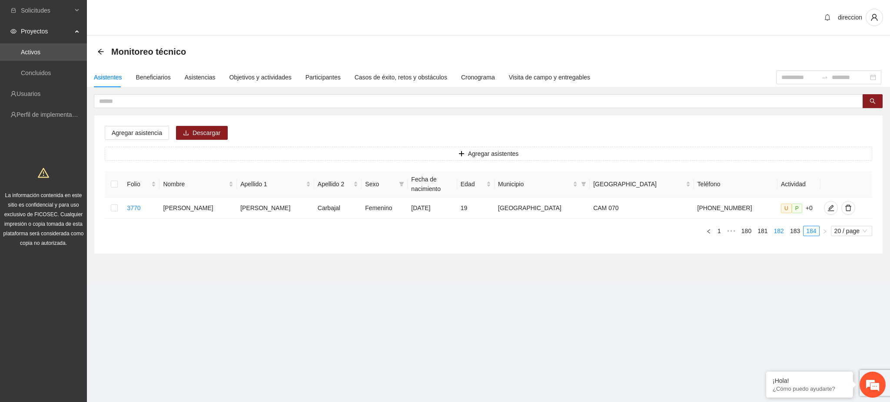
click at [775, 226] on link "182" at bounding box center [778, 231] width 15 height 10
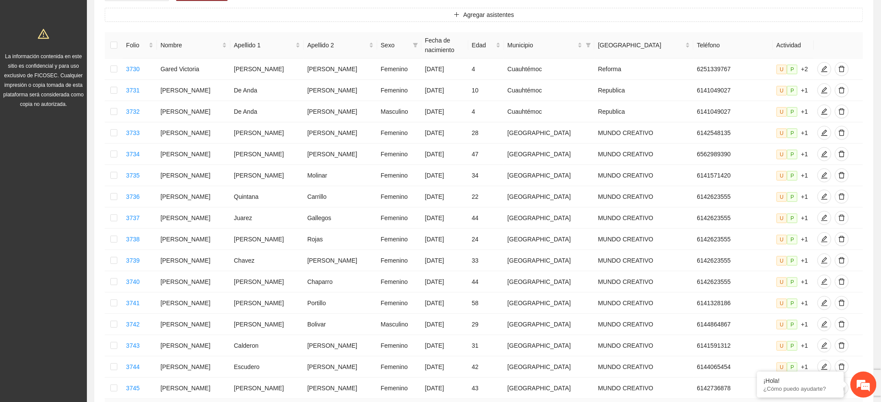
scroll to position [304, 0]
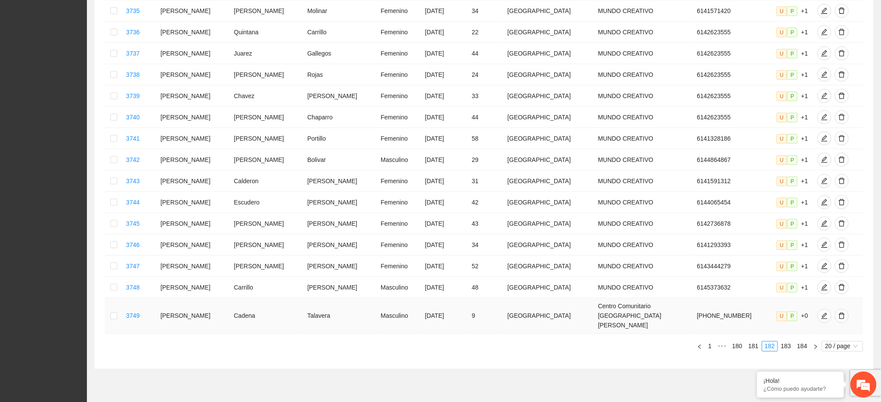
click at [121, 302] on td at bounding box center [114, 316] width 18 height 36
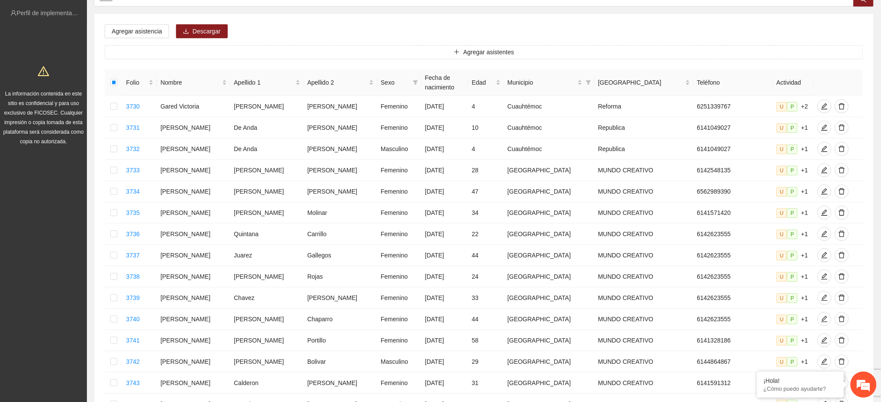
scroll to position [0, 0]
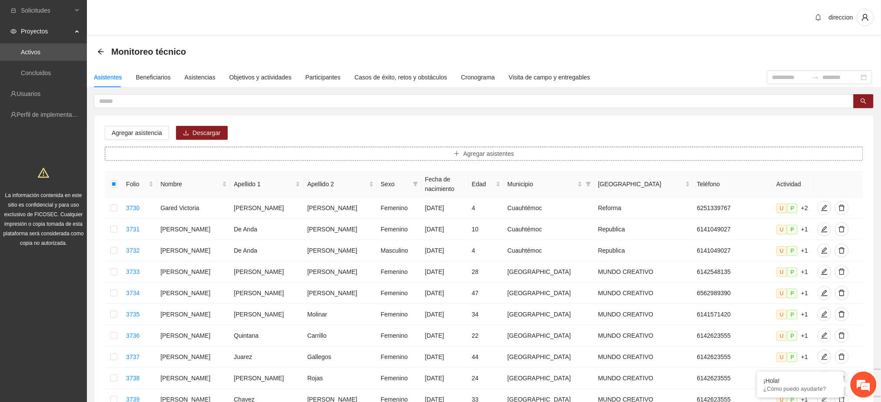
click at [490, 149] on span "Agregar asistentes" at bounding box center [488, 154] width 51 height 10
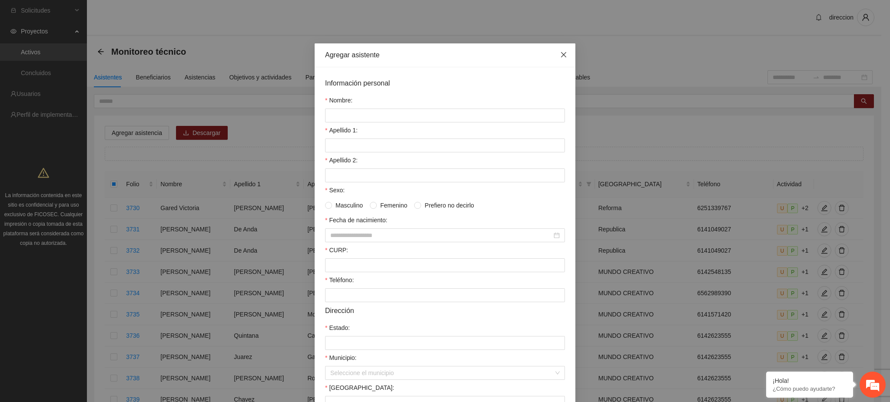
click at [563, 53] on span "Close" at bounding box center [563, 54] width 23 height 23
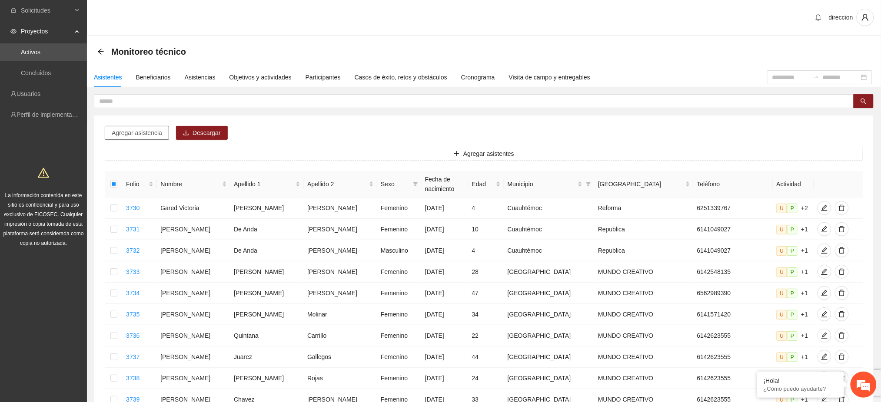
click at [122, 132] on span "Agregar asistencia" at bounding box center [137, 133] width 50 height 10
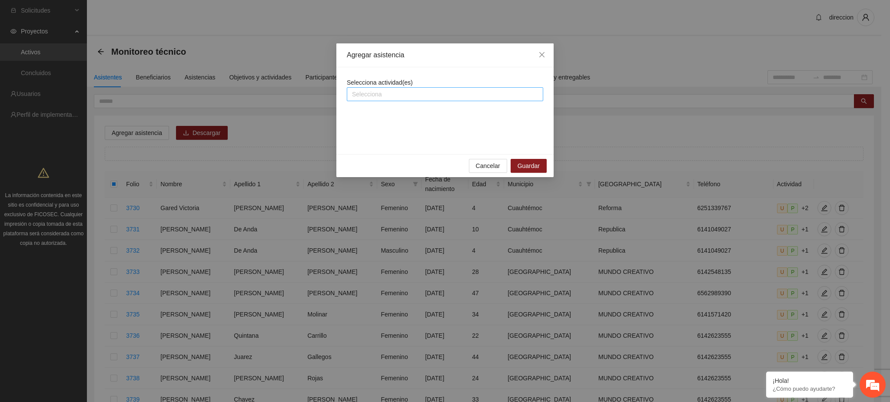
click at [397, 96] on div at bounding box center [445, 94] width 192 height 10
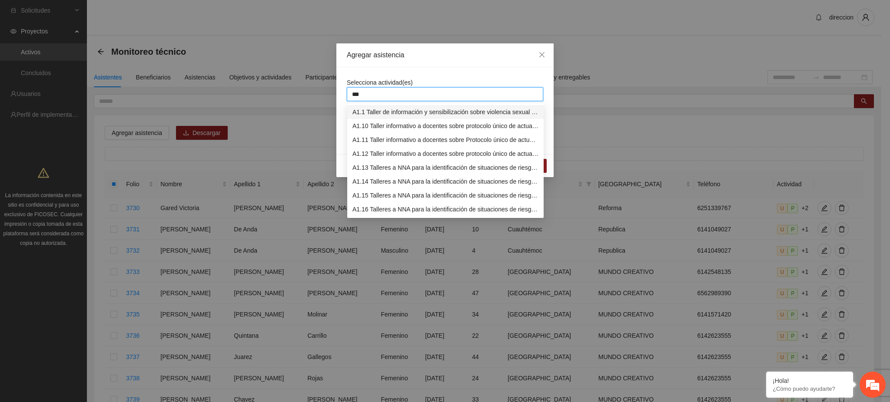
type input "****"
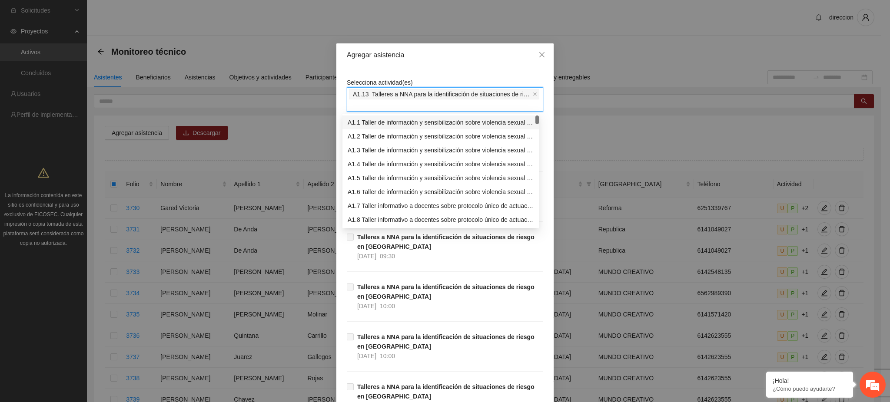
click at [412, 70] on div "Selecciona actividad(es) A1.13 Talleres a NNA para la identificación de situaci…" at bounding box center [444, 290] width 217 height 447
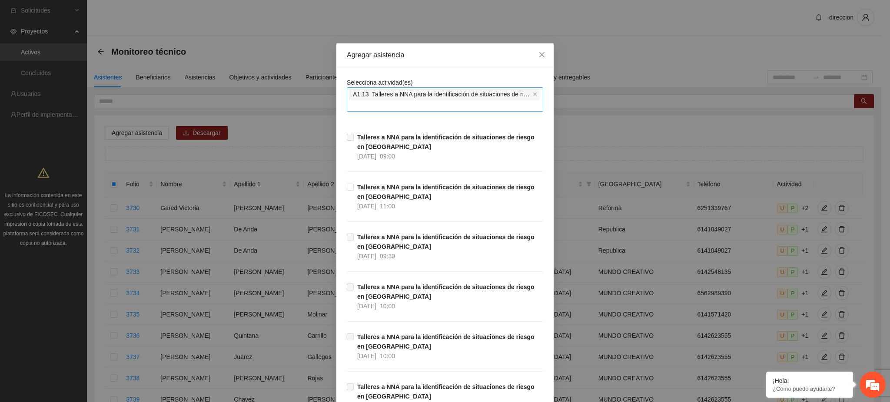
click at [399, 104] on div "A1.13 Talleres a NNA para la identificación de situaciones de riesgo en [GEOGRA…" at bounding box center [445, 99] width 192 height 23
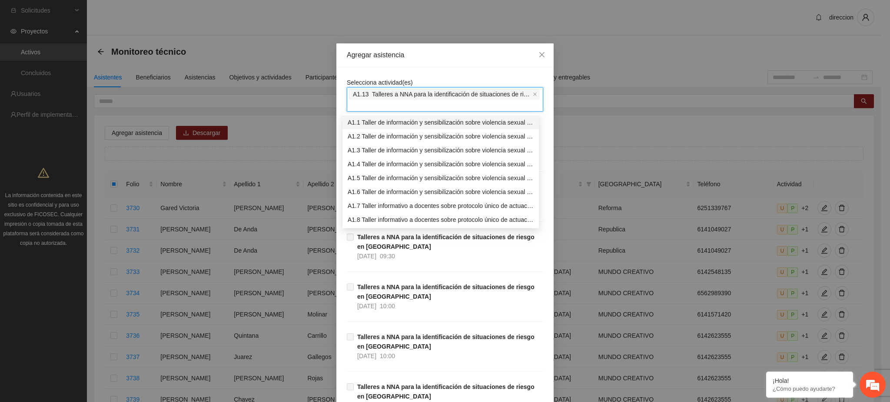
click at [388, 103] on div "A1.13 Talleres a NNA para la identificación de situaciones de riesgo en [GEOGRA…" at bounding box center [445, 99] width 192 height 23
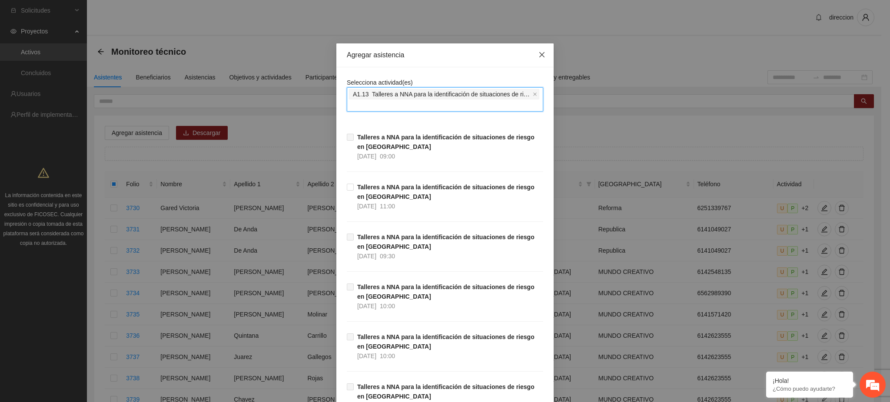
click at [539, 54] on icon "close" at bounding box center [541, 54] width 5 height 5
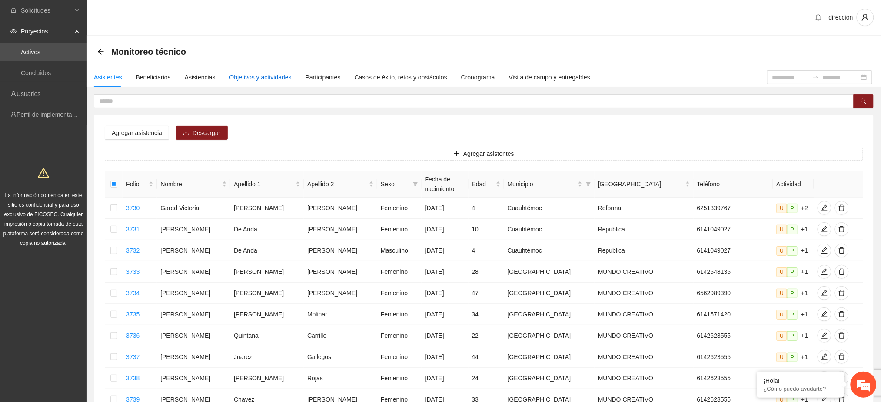
click at [242, 76] on div "Objetivos y actividades" at bounding box center [260, 78] width 62 height 10
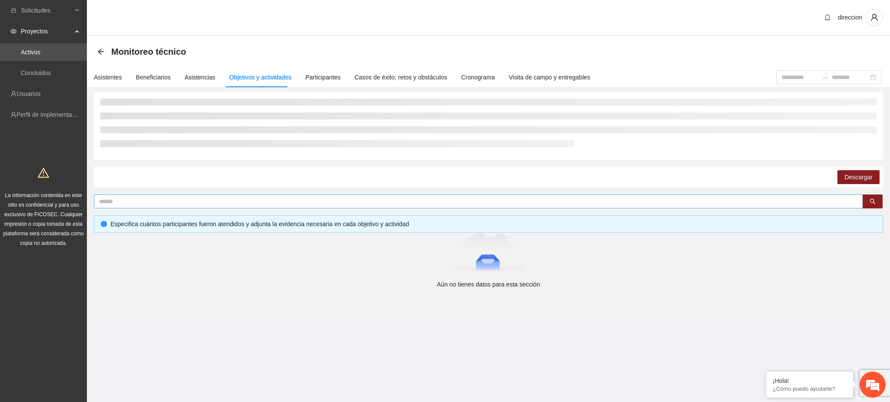
click at [169, 200] on input "text" at bounding box center [475, 202] width 752 height 10
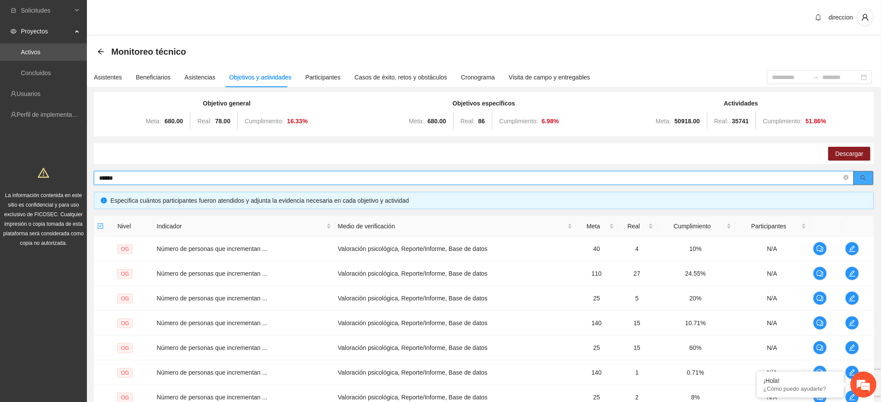
click at [867, 177] on button "button" at bounding box center [863, 178] width 20 height 14
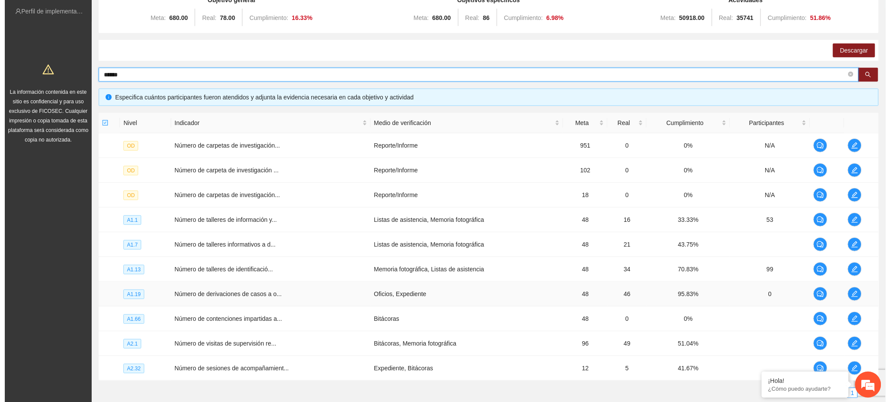
scroll to position [165, 0]
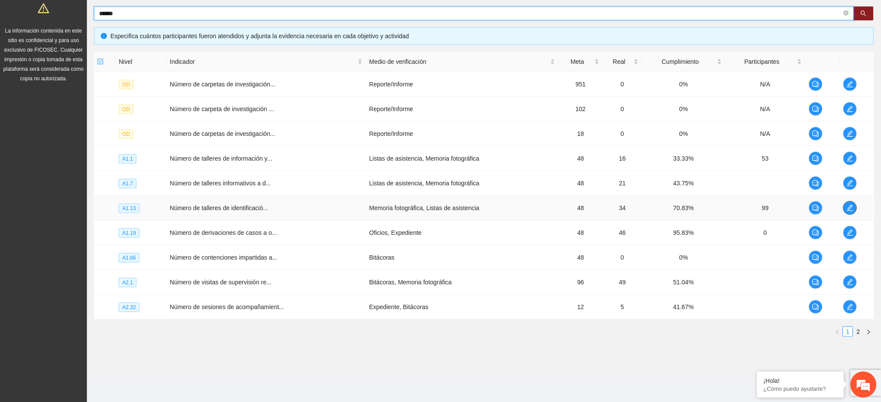
type input "******"
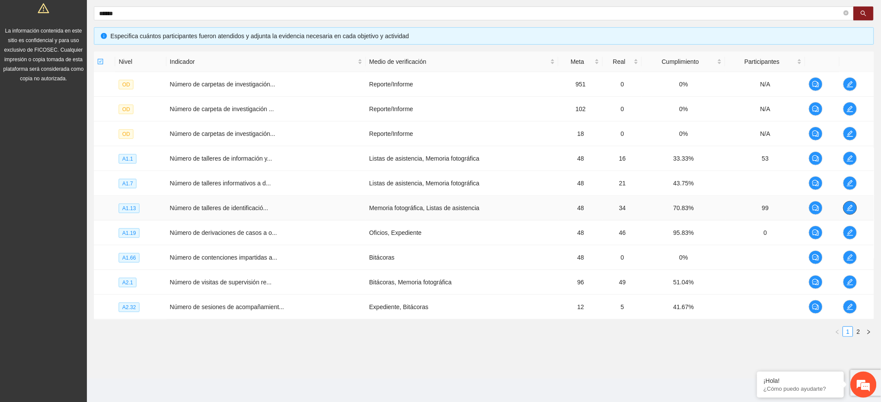
click at [846, 208] on icon "edit" at bounding box center [849, 208] width 7 height 7
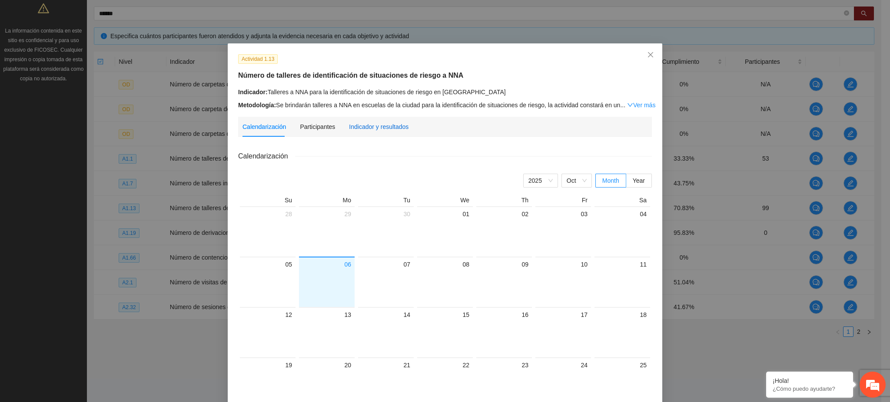
click at [373, 129] on div "Indicador y resultados" at bounding box center [379, 127] width 60 height 10
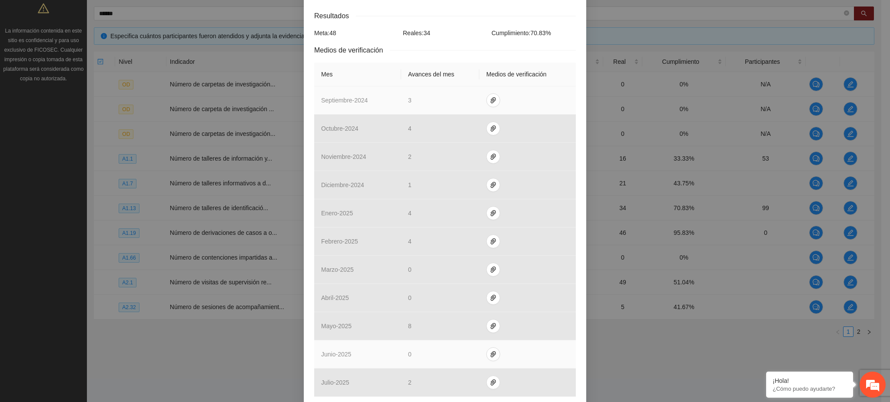
scroll to position [248, 0]
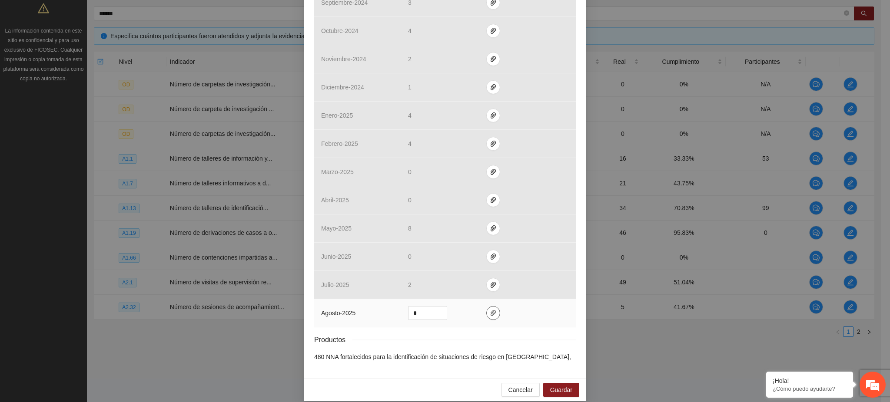
click at [490, 310] on icon "paper-clip" at bounding box center [493, 313] width 7 height 7
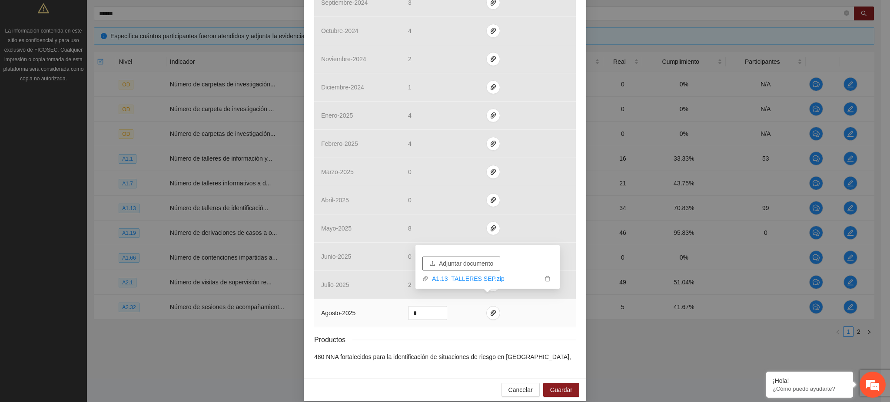
click at [477, 268] on button "Adjuntar documento" at bounding box center [461, 264] width 78 height 14
click at [568, 383] on button "Guardar" at bounding box center [561, 390] width 36 height 14
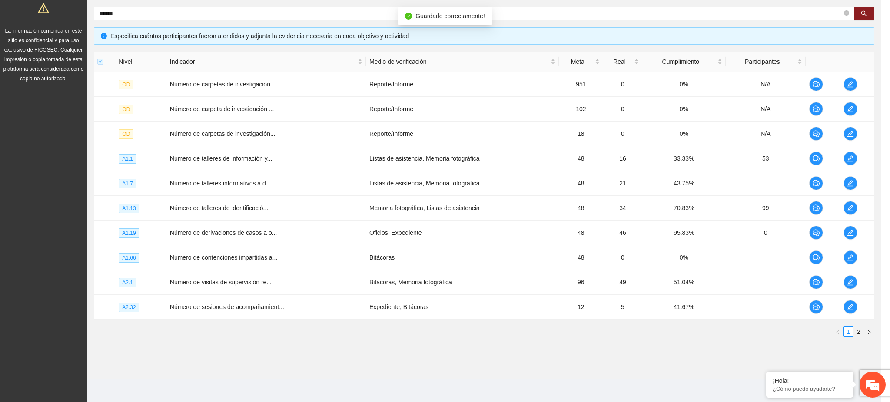
scroll to position [204, 0]
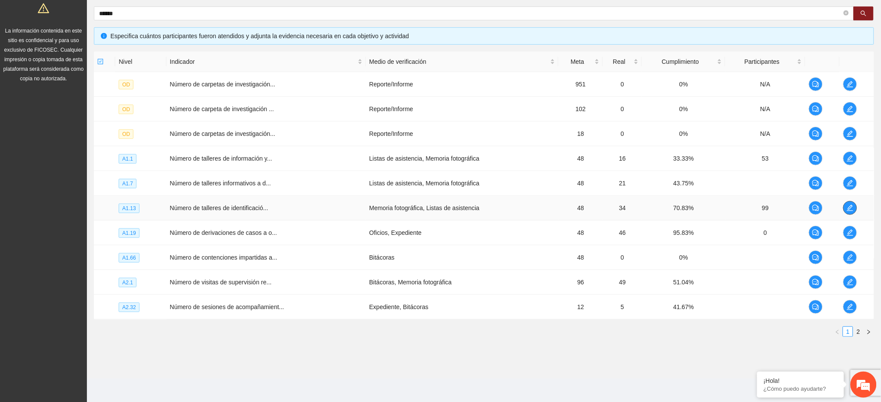
click at [847, 206] on icon "edit" at bounding box center [849, 208] width 7 height 7
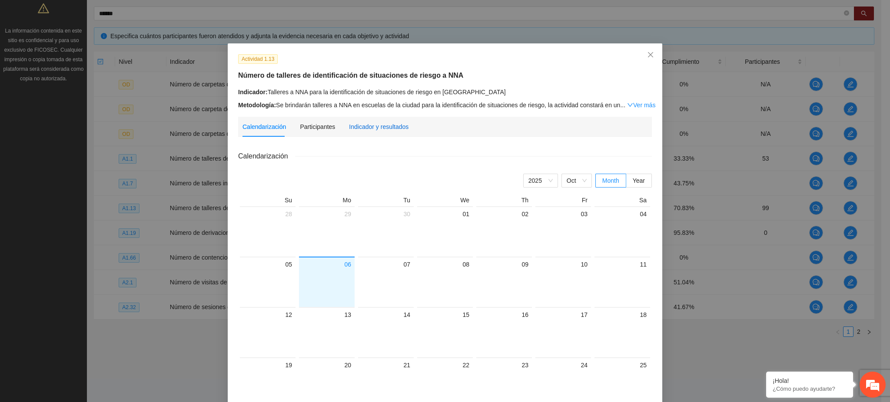
click at [388, 127] on div "Indicador y resultados" at bounding box center [379, 127] width 60 height 10
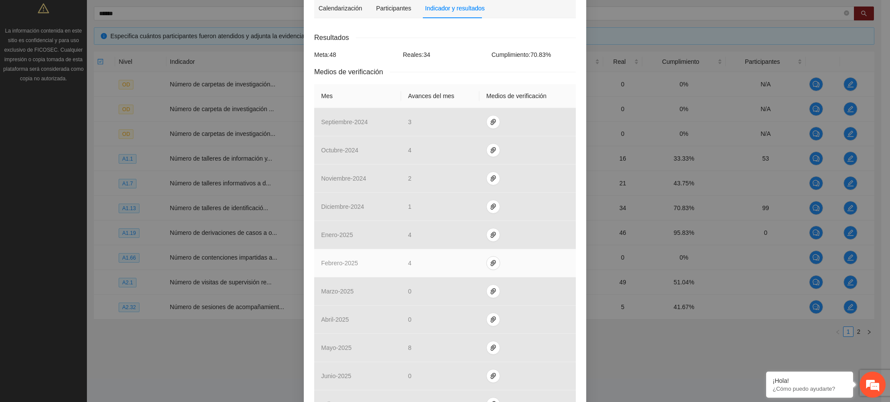
scroll to position [248, 0]
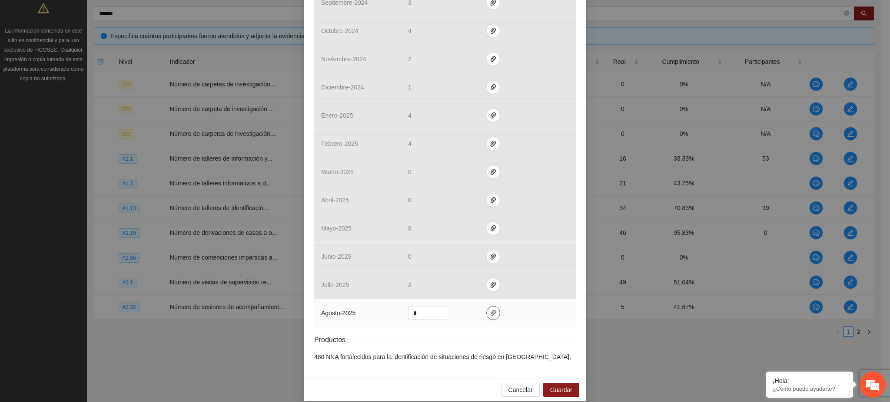
click at [490, 310] on icon "paper-clip" at bounding box center [492, 313] width 5 height 6
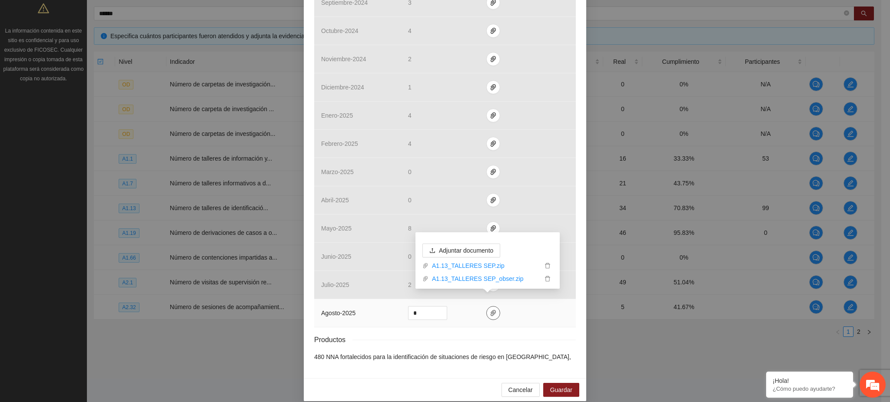
click at [490, 310] on icon "paper-clip" at bounding box center [493, 313] width 7 height 7
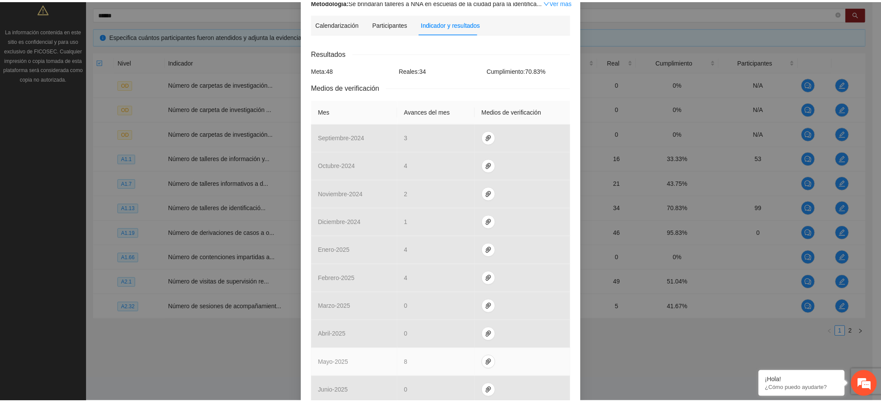
scroll to position [0, 0]
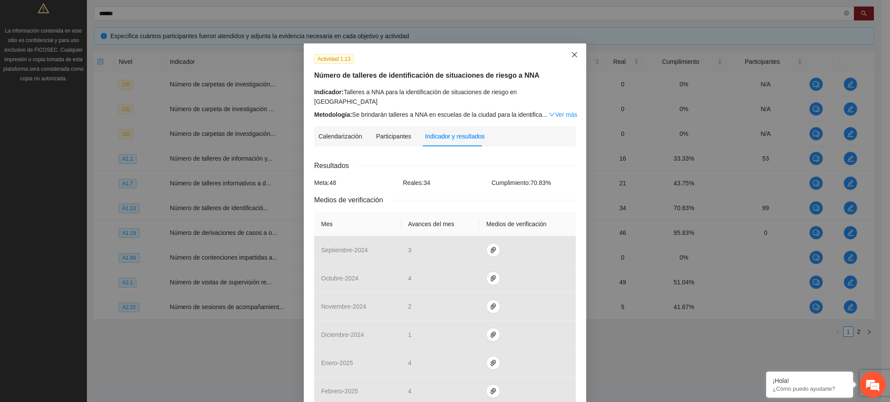
click at [565, 55] on span "Close" at bounding box center [574, 54] width 23 height 23
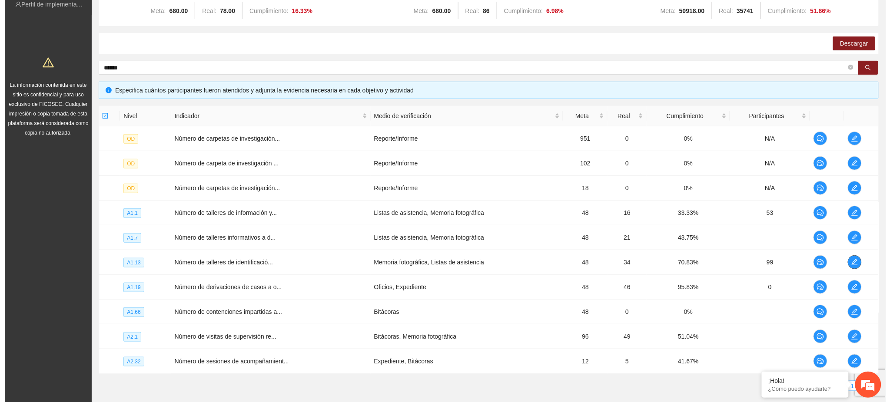
scroll to position [165, 0]
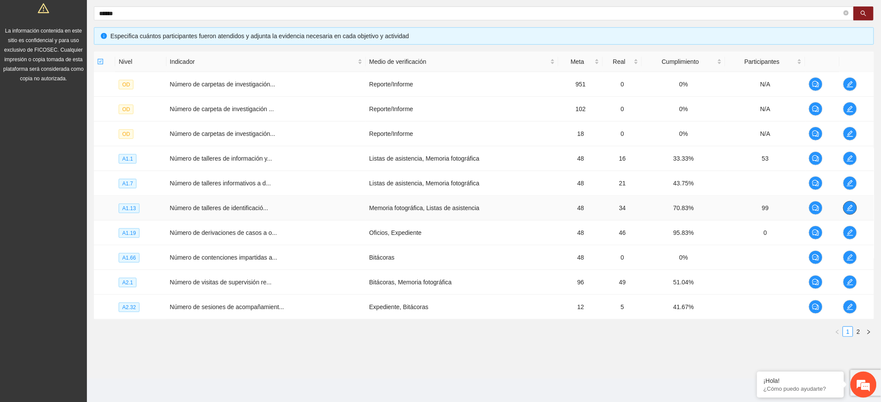
click at [849, 206] on icon "edit" at bounding box center [849, 208] width 7 height 7
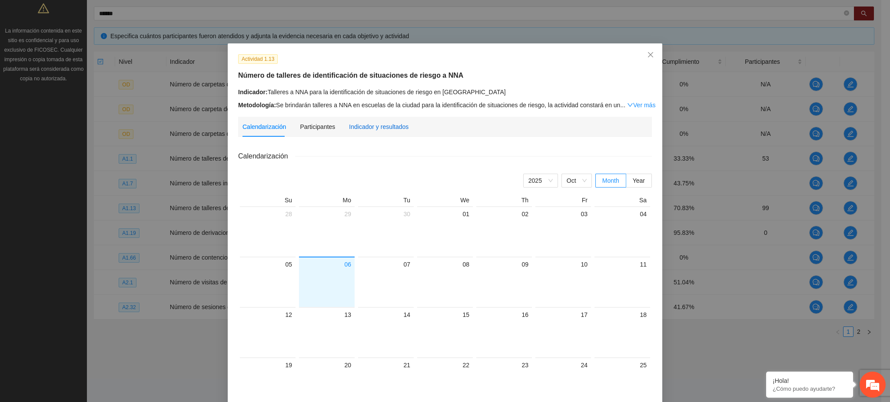
click at [369, 126] on div "Indicador y resultados" at bounding box center [379, 127] width 60 height 10
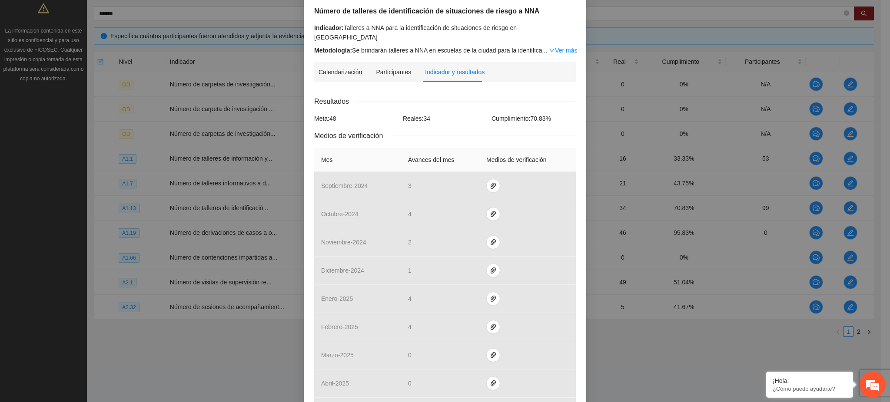
scroll to position [248, 0]
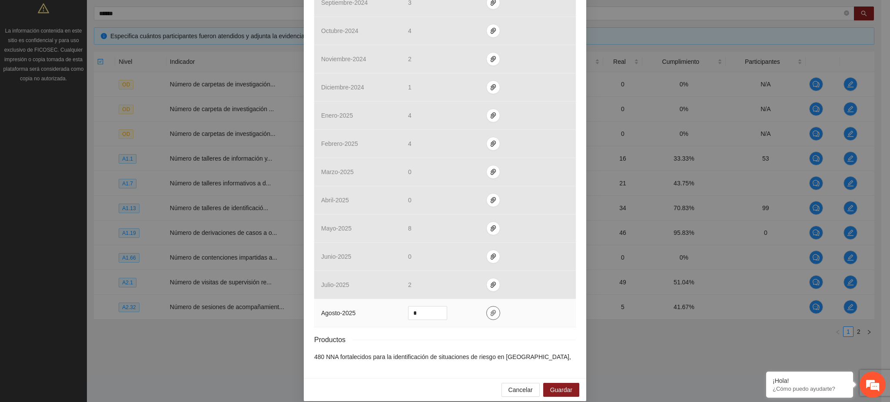
click at [490, 310] on icon "paper-clip" at bounding box center [493, 313] width 7 height 7
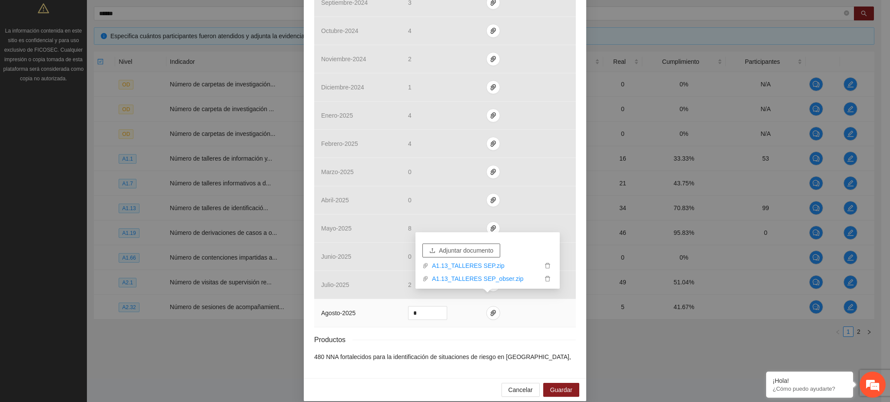
click at [467, 252] on span "Adjuntar documento" at bounding box center [466, 251] width 54 height 10
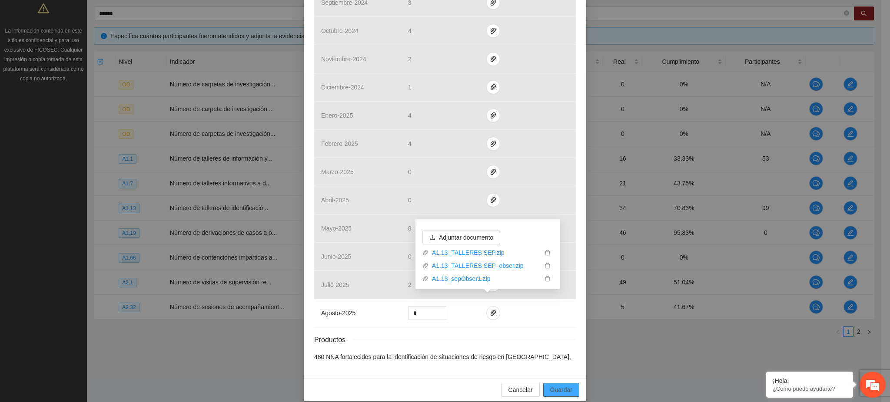
click at [566, 385] on span "Guardar" at bounding box center [561, 390] width 22 height 10
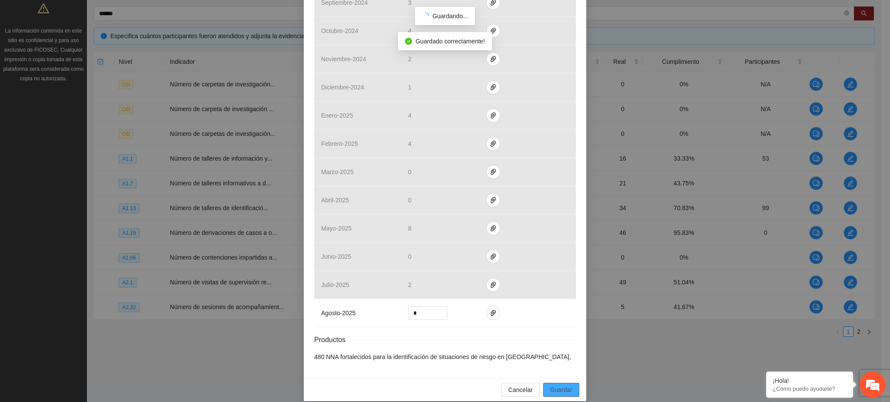
scroll to position [204, 0]
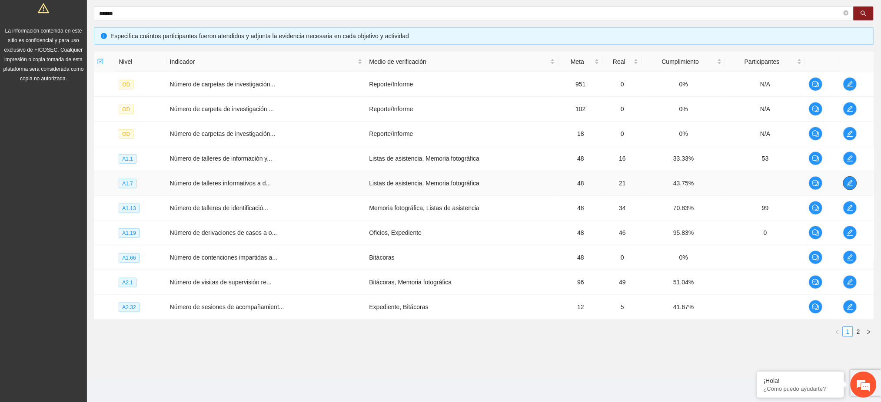
click at [852, 184] on icon "edit" at bounding box center [849, 183] width 7 height 7
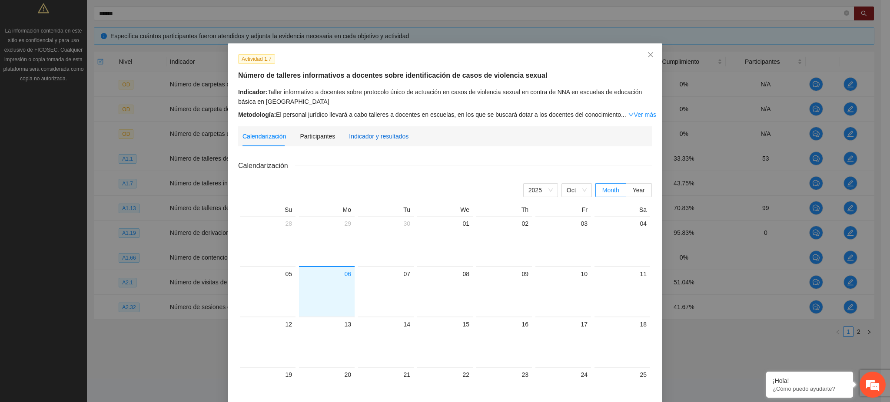
click at [361, 138] on div "Indicador y resultados" at bounding box center [379, 137] width 60 height 10
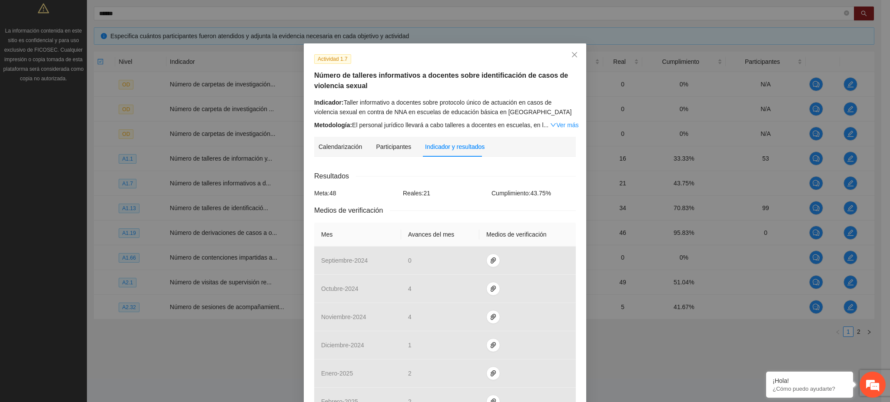
scroll to position [268, 0]
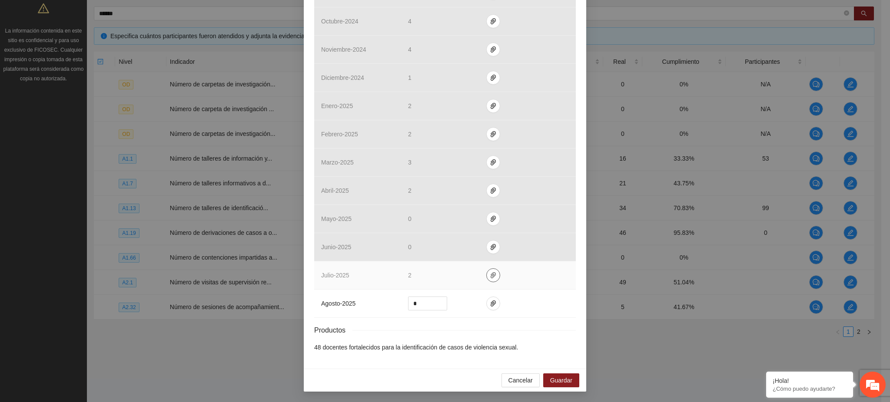
click at [489, 280] on button "button" at bounding box center [493, 275] width 14 height 14
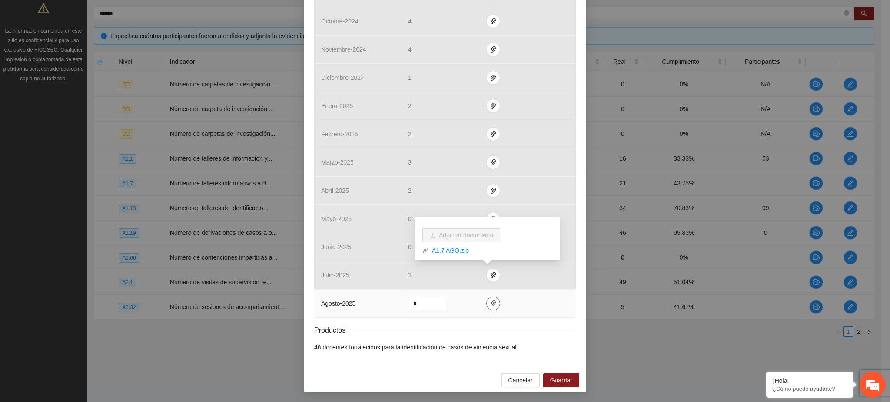
click at [490, 306] on icon "paper-clip" at bounding box center [493, 303] width 7 height 7
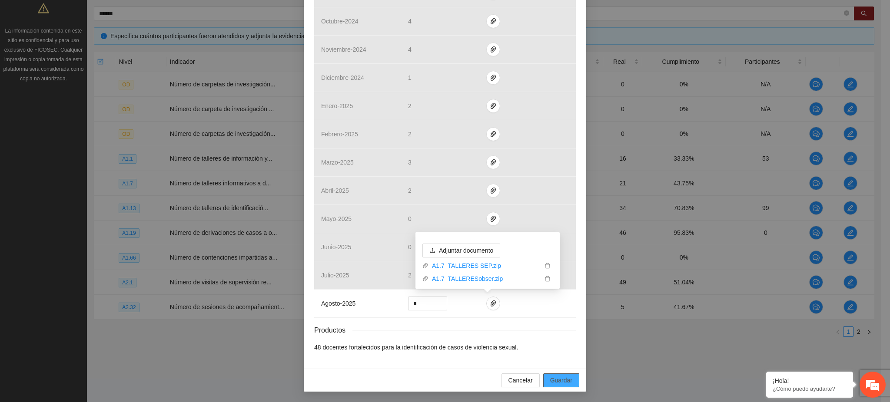
click at [545, 380] on button "Guardar" at bounding box center [561, 381] width 36 height 14
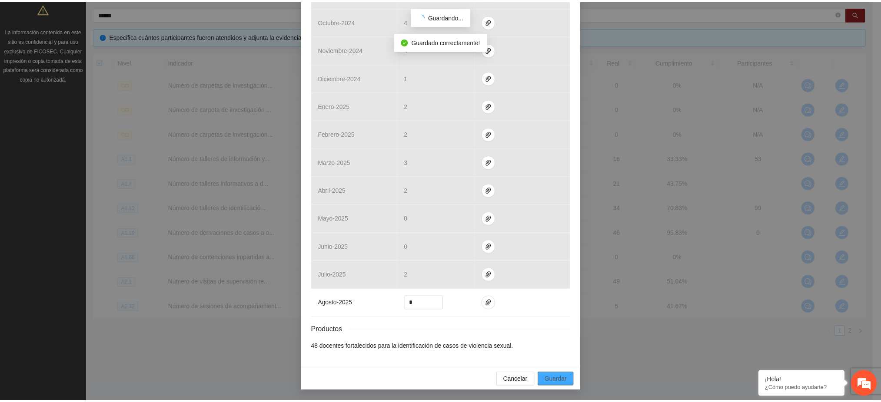
scroll to position [224, 0]
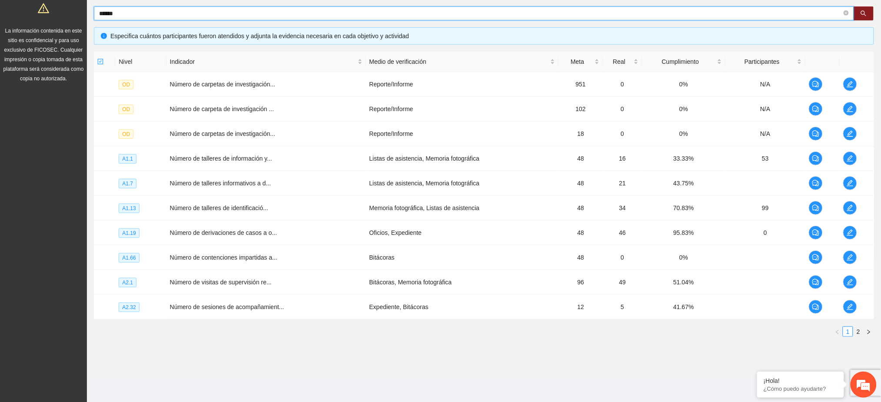
drag, startPoint x: 123, startPoint y: 10, endPoint x: 66, endPoint y: 16, distance: 56.8
click at [66, 16] on section "Solicitudes Proyectos Activos Concluidos Usuarios Perfil de implementadora La i…" at bounding box center [440, 119] width 881 height 568
type input "*****"
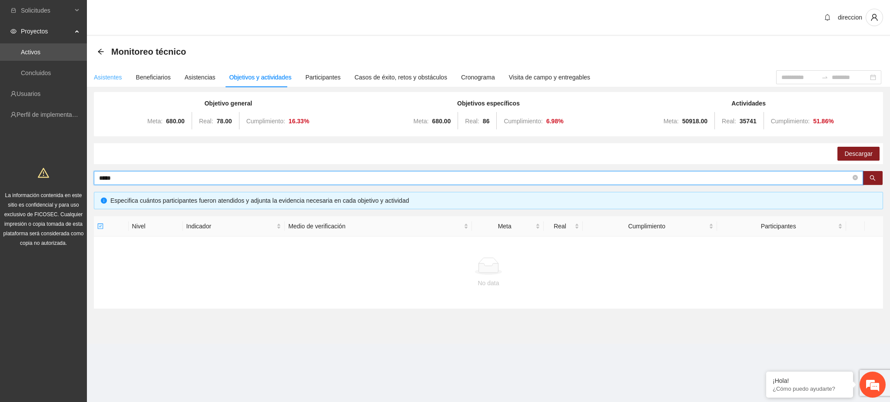
click at [96, 75] on div "Asistentes" at bounding box center [108, 78] width 28 height 10
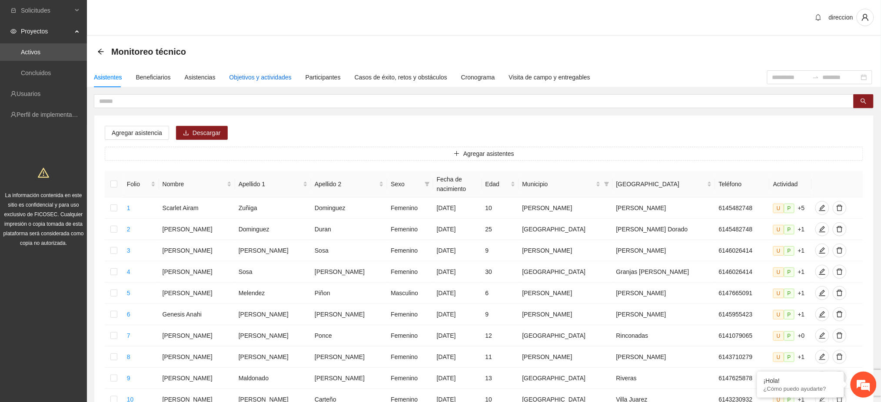
click at [245, 74] on div "Objetivos y actividades" at bounding box center [260, 78] width 62 height 10
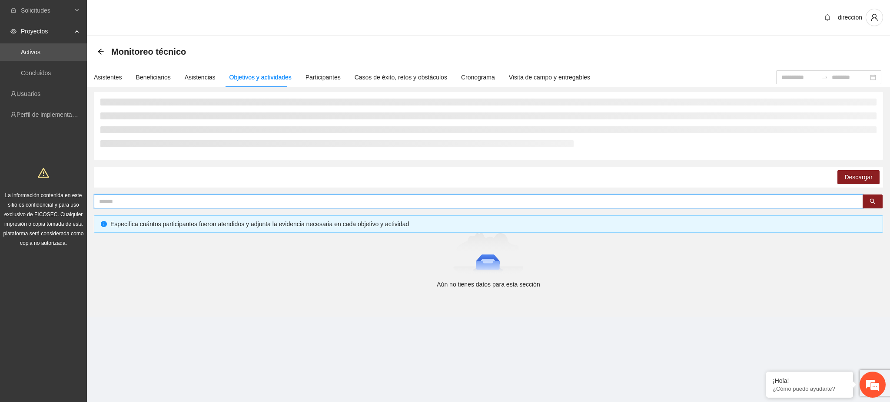
click at [116, 199] on input "text" at bounding box center [475, 202] width 752 height 10
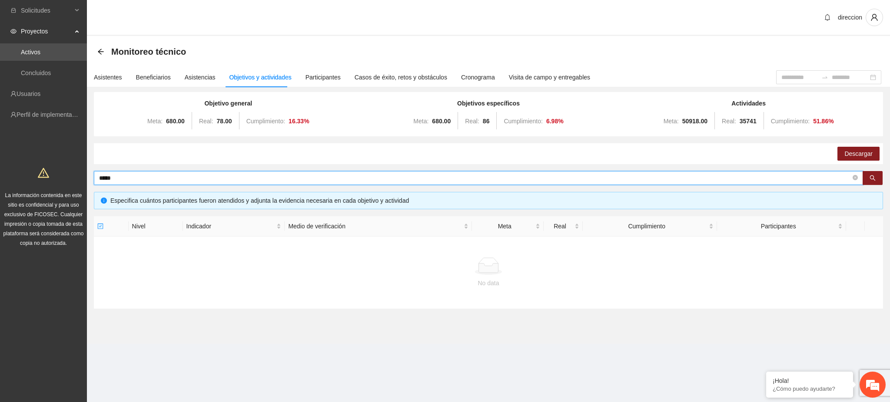
click at [122, 183] on div "Objetivo general Meta: 680.00 Real: 78.00 Cumplimiento: 16.33 % Objetivos espec…" at bounding box center [488, 200] width 789 height 217
click at [120, 179] on input "*****" at bounding box center [475, 178] width 752 height 10
drag, startPoint x: 109, startPoint y: 177, endPoint x: 89, endPoint y: 182, distance: 21.1
click at [89, 182] on div "Objetivo general Meta: 680.00 Real: 78.00 Cumplimiento: 16.33 % Objetivos espec…" at bounding box center [488, 205] width 803 height 222
click at [869, 179] on icon "search" at bounding box center [872, 178] width 6 height 6
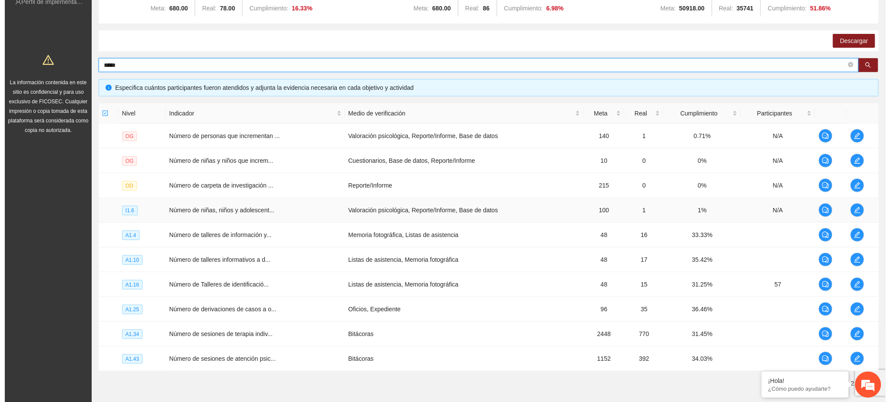
scroll to position [165, 0]
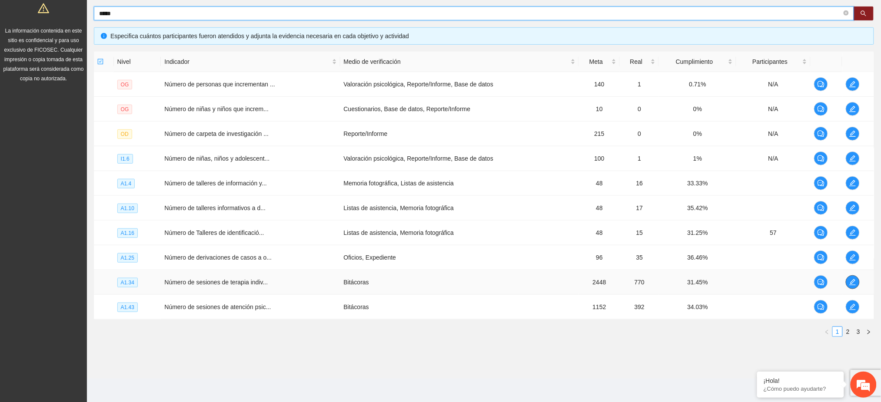
click at [851, 283] on icon "edit" at bounding box center [852, 282] width 7 height 7
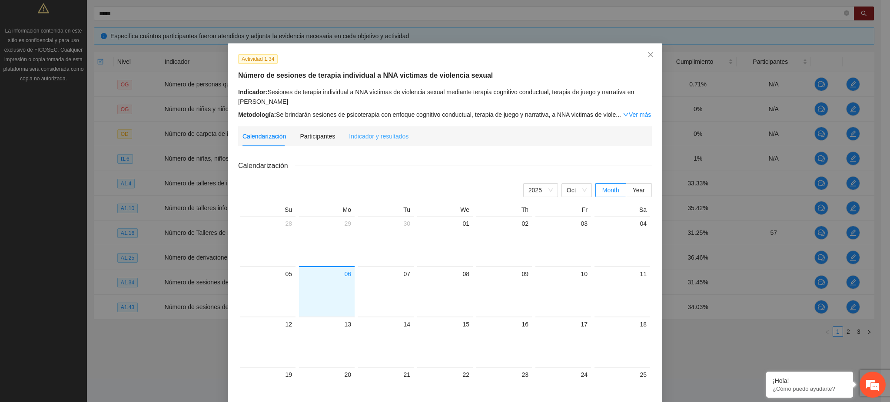
click at [380, 143] on div "Indicador y resultados" at bounding box center [379, 136] width 60 height 20
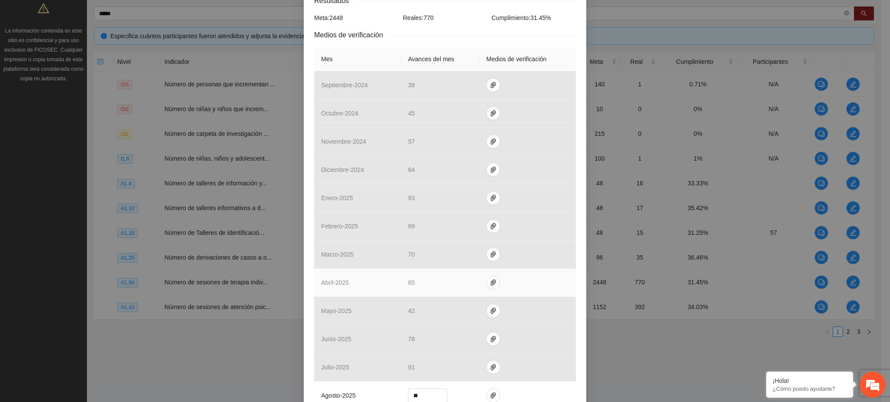
scroll to position [258, 0]
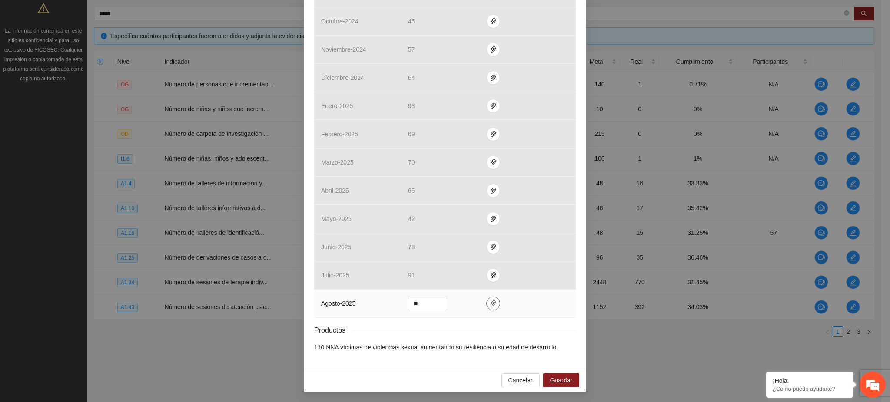
click at [490, 305] on icon "paper-clip" at bounding box center [493, 303] width 7 height 7
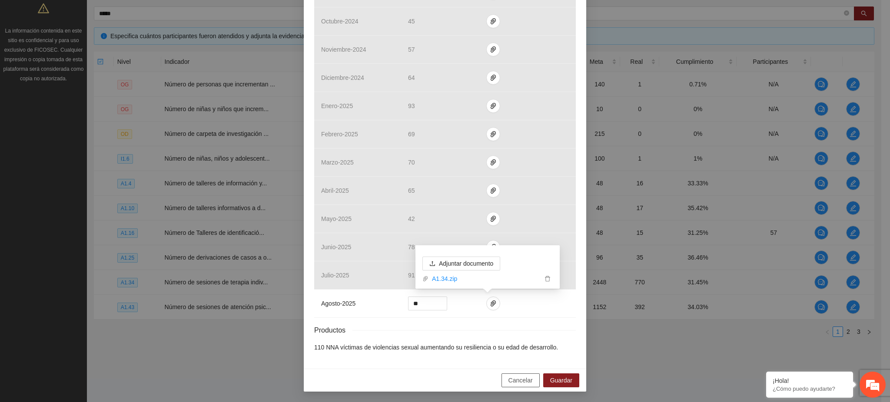
click at [515, 386] on button "Cancelar" at bounding box center [520, 381] width 38 height 14
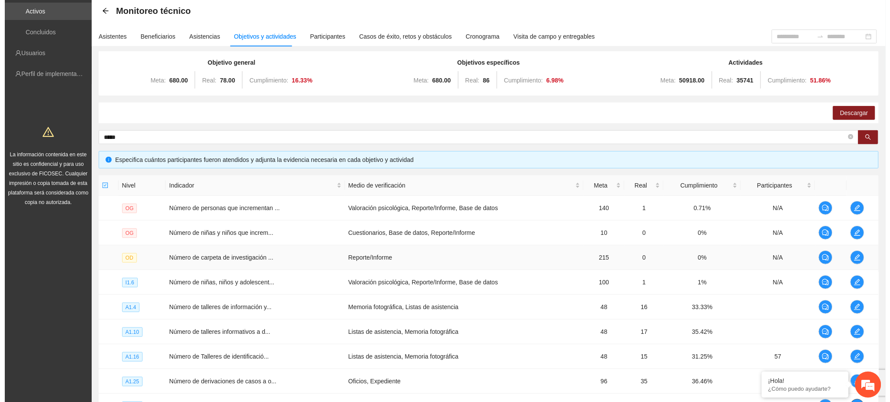
scroll to position [0, 0]
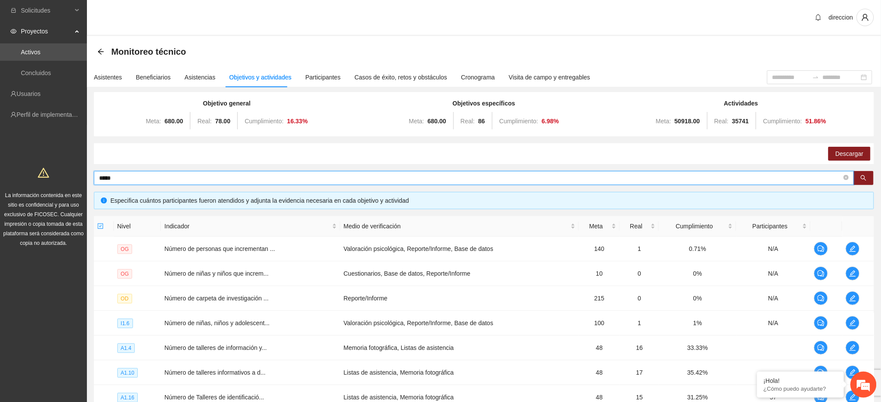
drag, startPoint x: 130, startPoint y: 178, endPoint x: 81, endPoint y: 180, distance: 49.1
click at [82, 179] on section "Solicitudes Proyectos Activos Concluidos Usuarios Perfil de implementadora La i…" at bounding box center [440, 284] width 881 height 568
type input "********"
click at [855, 251] on icon "edit" at bounding box center [852, 249] width 6 height 6
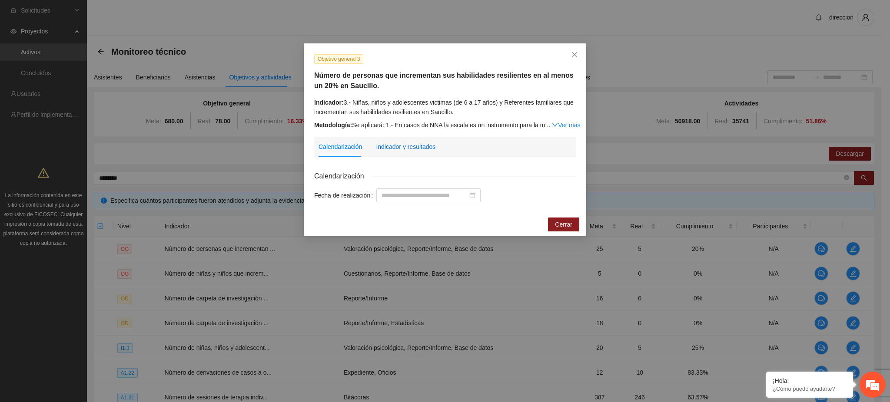
click at [397, 145] on div "Indicador y resultados" at bounding box center [406, 147] width 60 height 10
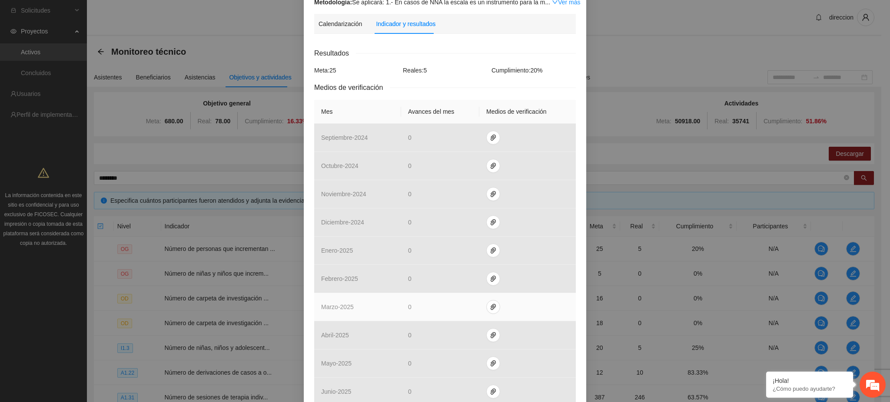
scroll to position [268, 0]
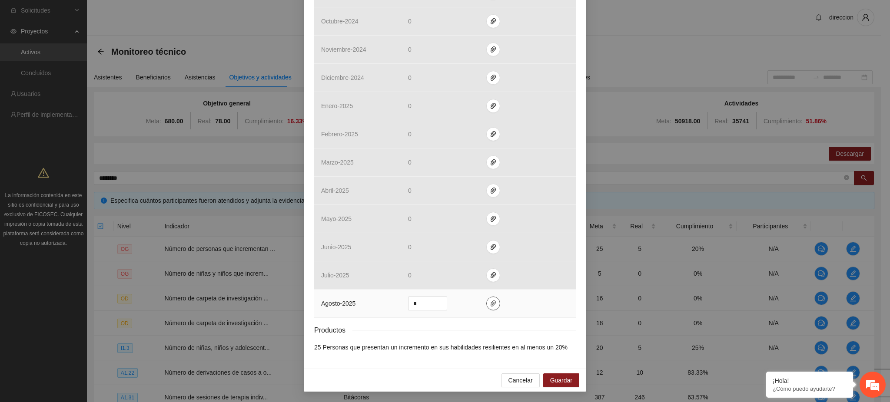
click at [486, 308] on button "button" at bounding box center [493, 304] width 14 height 14
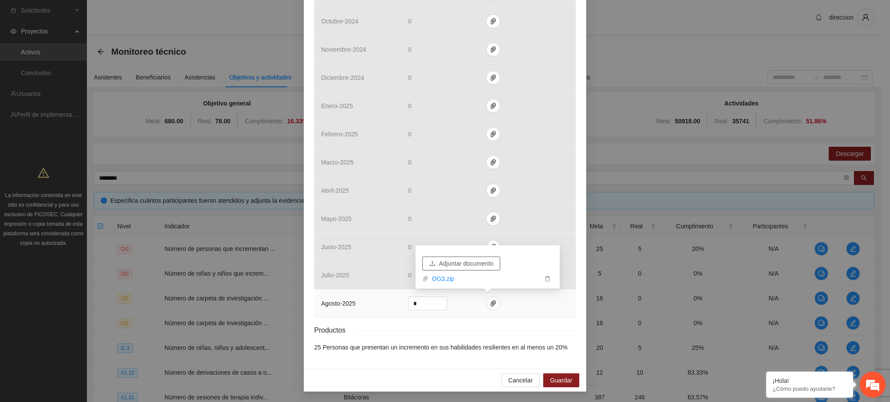
click at [449, 263] on span "Adjuntar documento" at bounding box center [466, 264] width 54 height 10
click at [550, 382] on span "Guardar" at bounding box center [561, 381] width 22 height 10
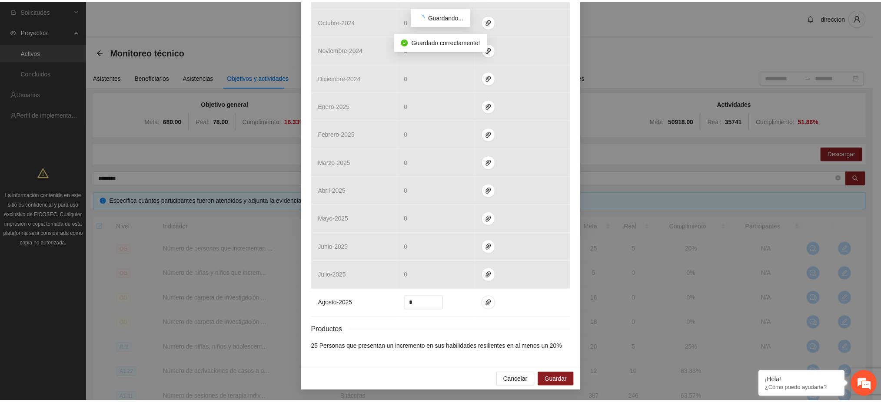
scroll to position [224, 0]
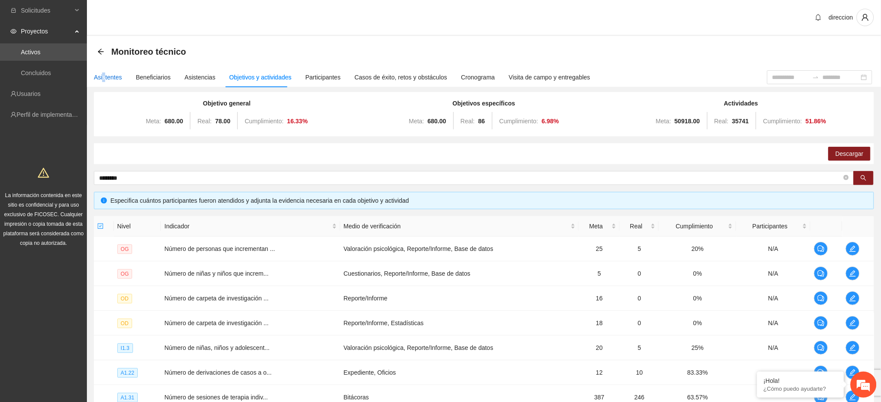
click at [103, 77] on div "Asistentes" at bounding box center [108, 78] width 28 height 10
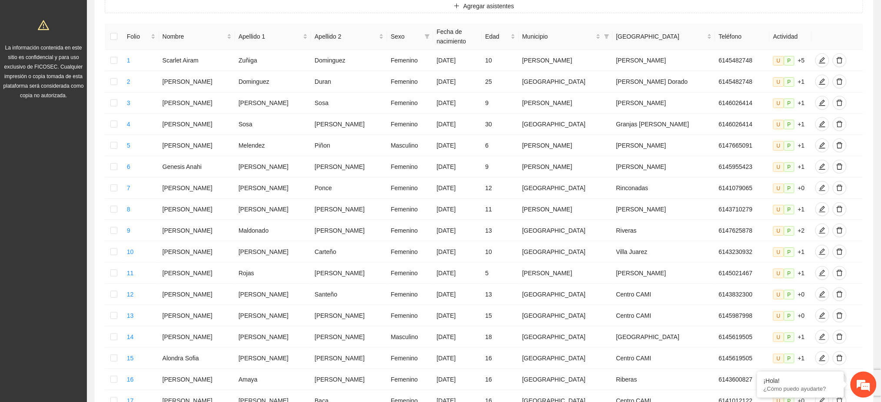
scroll to position [304, 0]
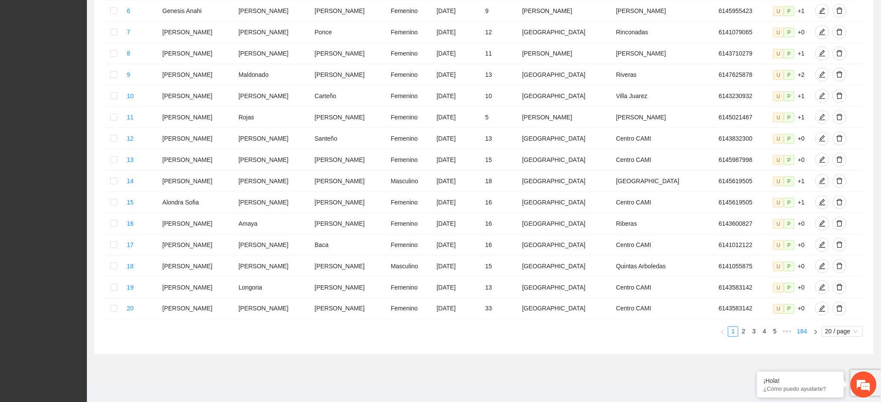
click at [799, 327] on link "184" at bounding box center [801, 332] width 15 height 10
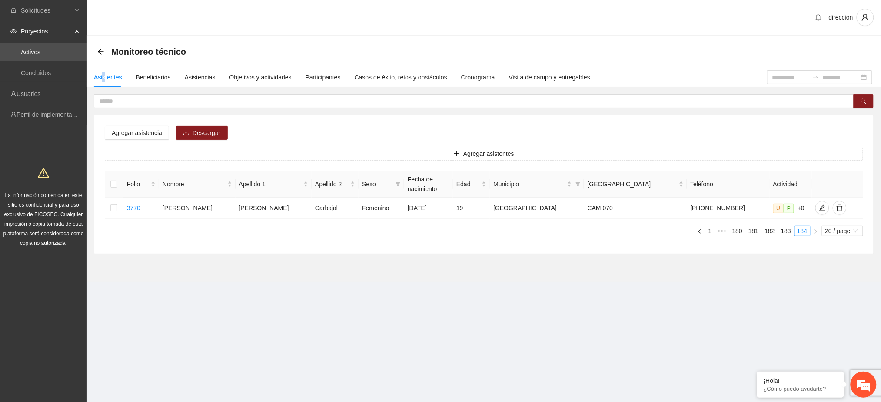
scroll to position [0, 0]
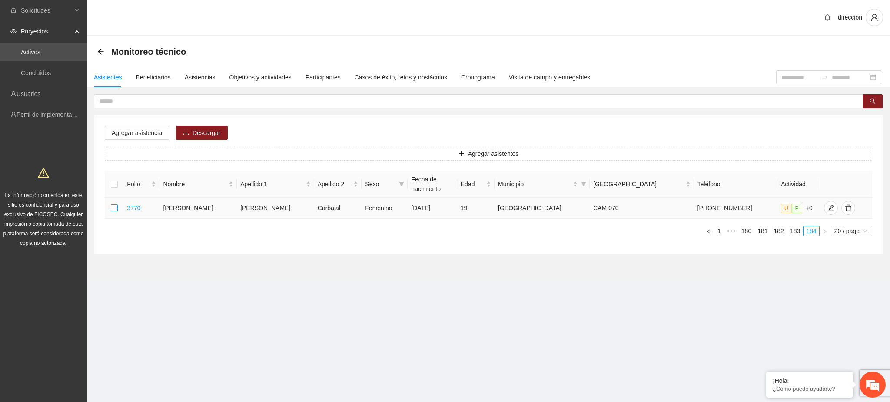
click at [114, 203] on label at bounding box center [114, 208] width 7 height 10
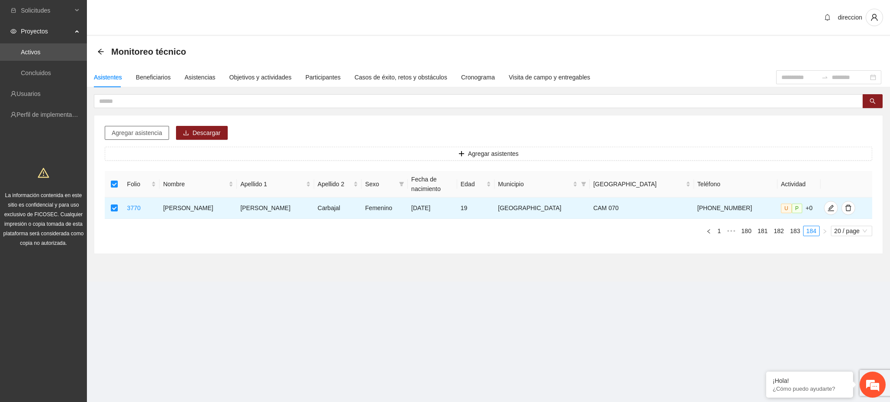
click at [146, 136] on span "Agregar asistencia" at bounding box center [137, 133] width 50 height 10
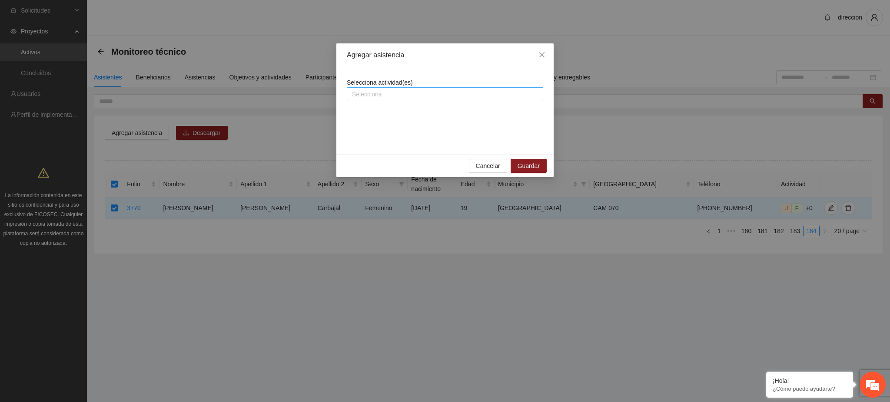
click at [449, 91] on div at bounding box center [445, 94] width 192 height 10
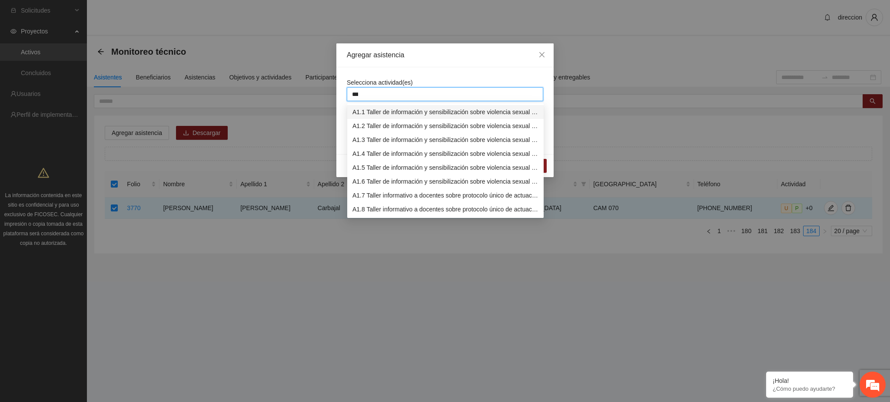
type input "****"
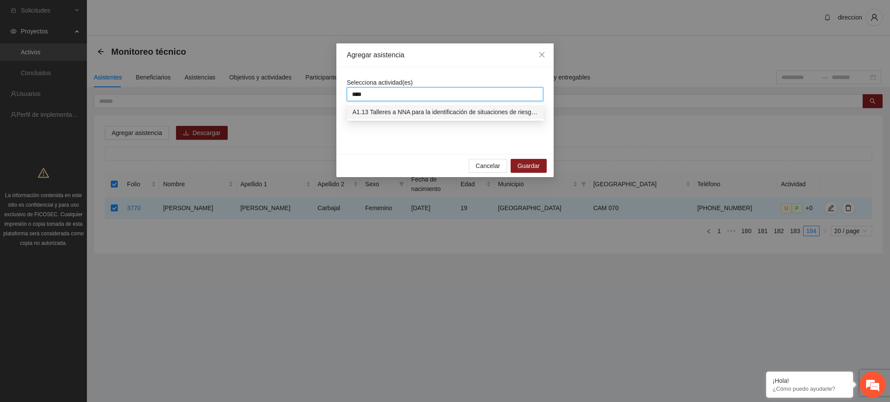
click at [445, 114] on div "A1.13 Talleres a NNA para la identificación de situaciones de riesgo en [GEOGRA…" at bounding box center [445, 112] width 186 height 10
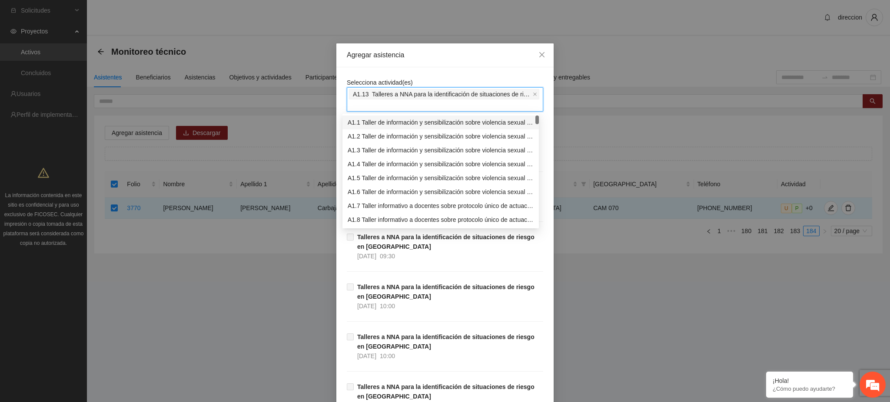
click at [458, 72] on div "Selecciona actividad(es) A1.13 Talleres a NNA para la identificación de situaci…" at bounding box center [444, 290] width 217 height 447
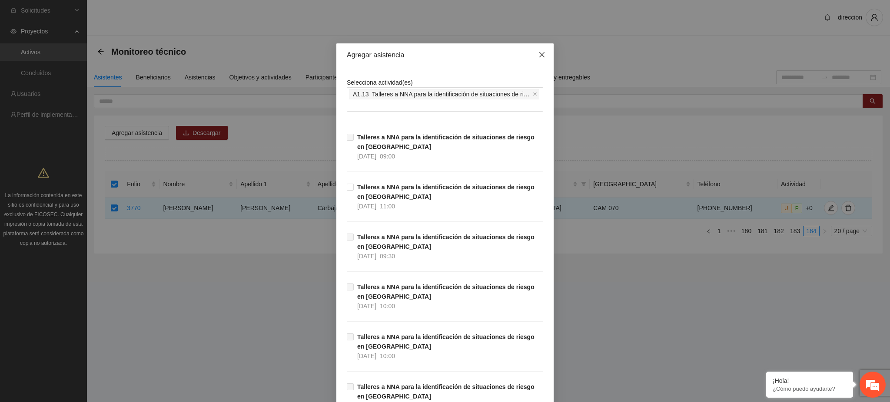
click at [538, 54] on icon "close" at bounding box center [541, 54] width 7 height 7
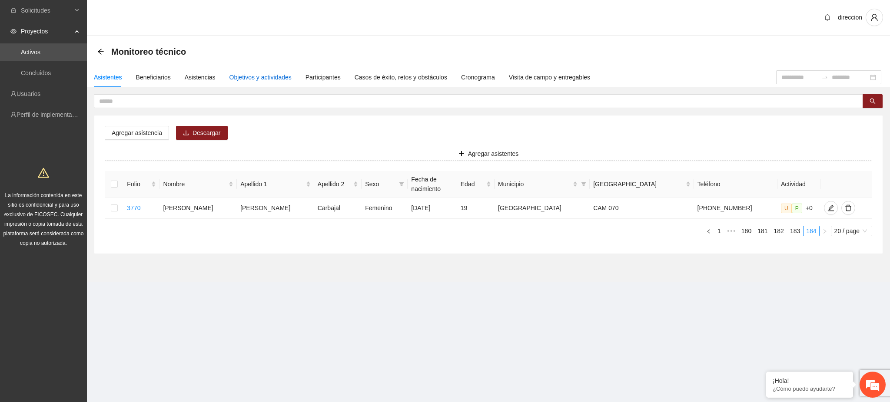
click at [260, 81] on div "Objetivos y actividades" at bounding box center [260, 78] width 62 height 10
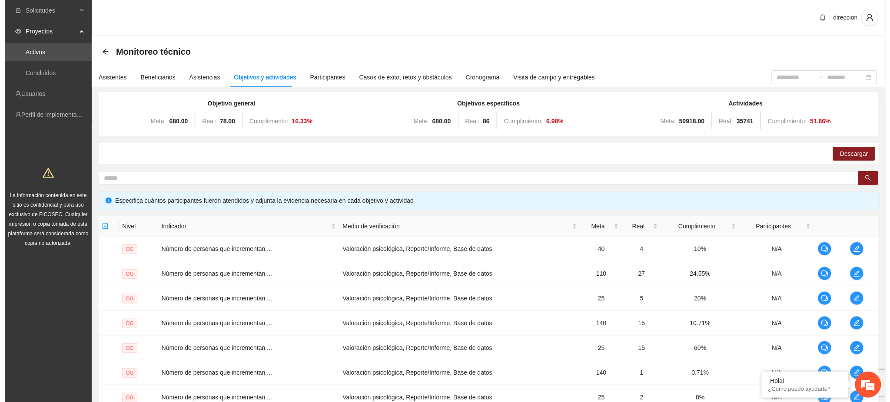
scroll to position [165, 0]
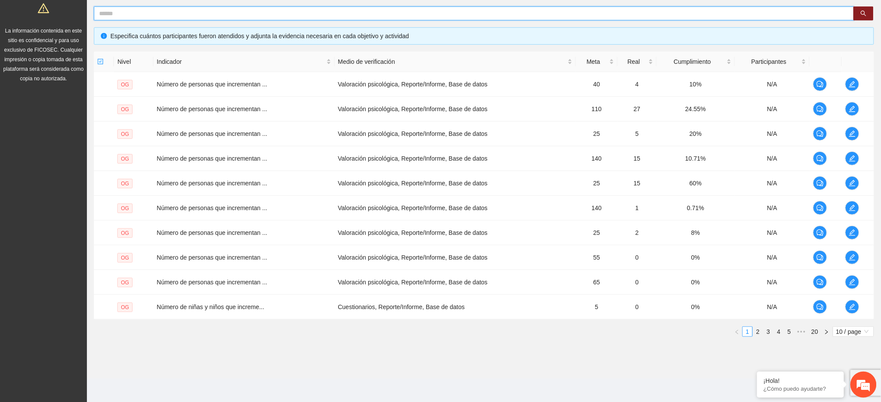
click at [167, 11] on input "text" at bounding box center [470, 14] width 742 height 10
click at [865, 16] on icon "search" at bounding box center [863, 13] width 6 height 6
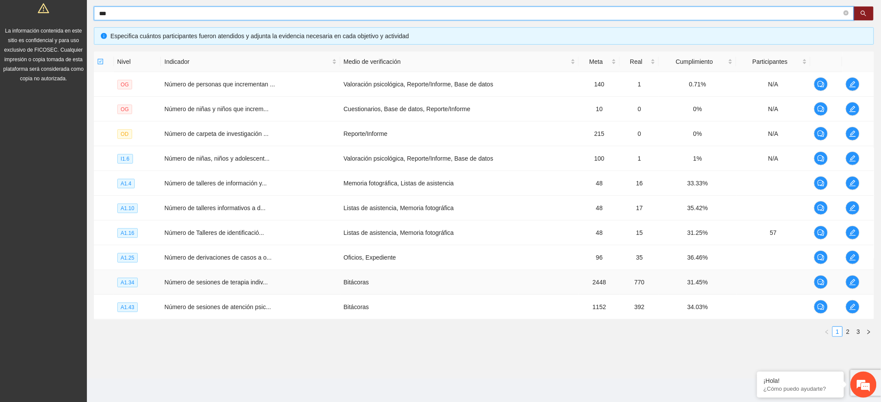
type input "***"
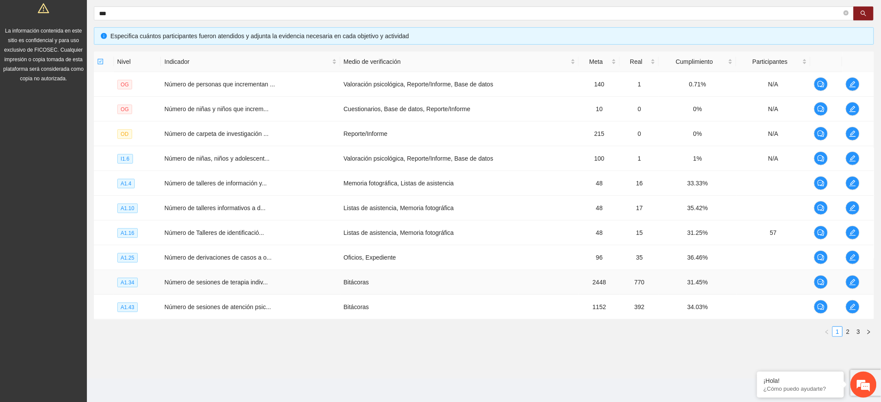
click at [858, 287] on td at bounding box center [858, 282] width 32 height 25
click at [856, 284] on icon "edit" at bounding box center [852, 282] width 7 height 7
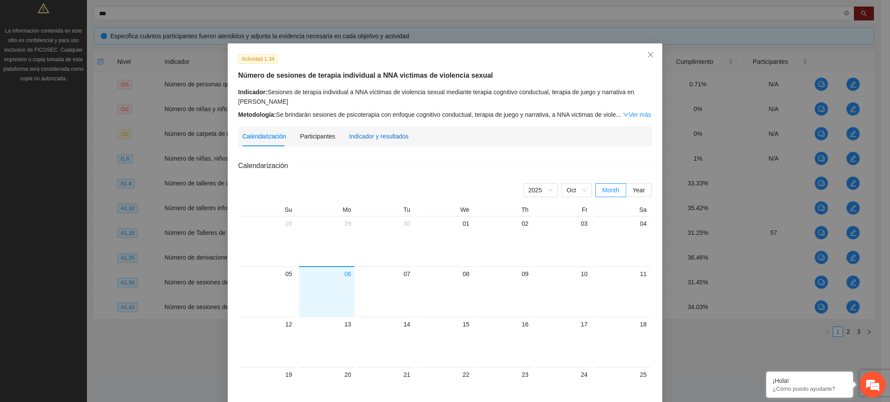
click at [401, 141] on div "Indicador y resultados" at bounding box center [379, 137] width 60 height 10
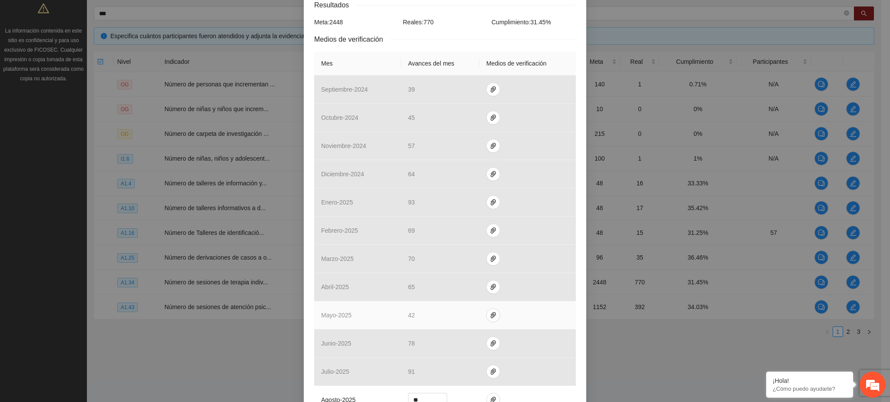
scroll to position [258, 0]
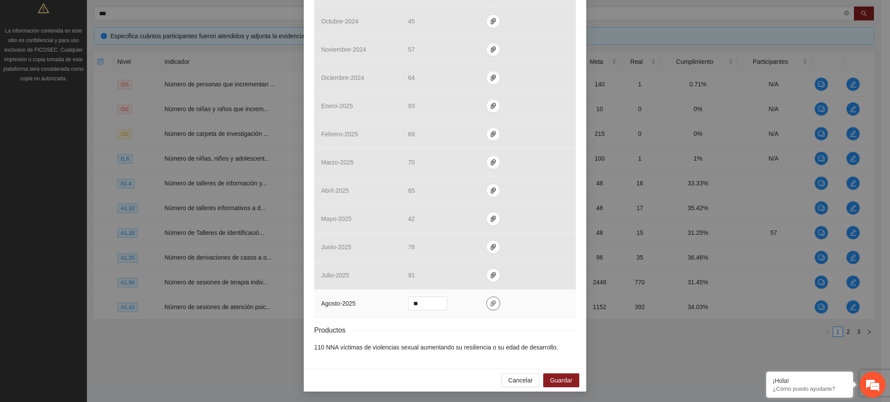
click at [490, 302] on icon "paper-clip" at bounding box center [493, 303] width 7 height 7
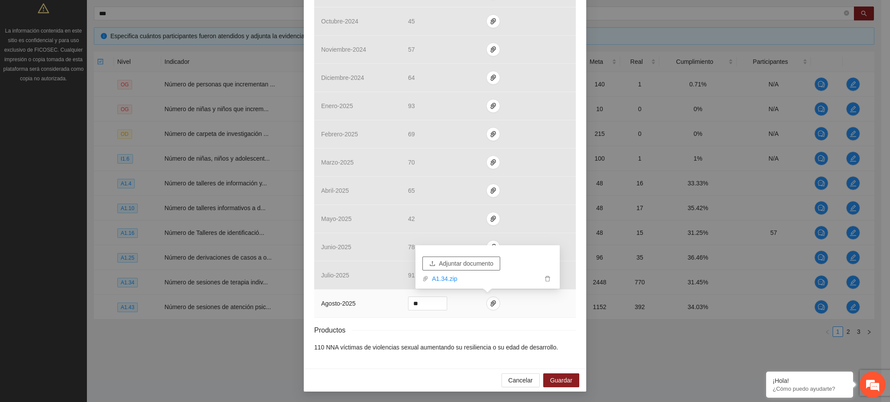
click at [468, 265] on span "Adjuntar documento" at bounding box center [466, 264] width 54 height 10
click at [419, 305] on input "**" at bounding box center [427, 303] width 38 height 13
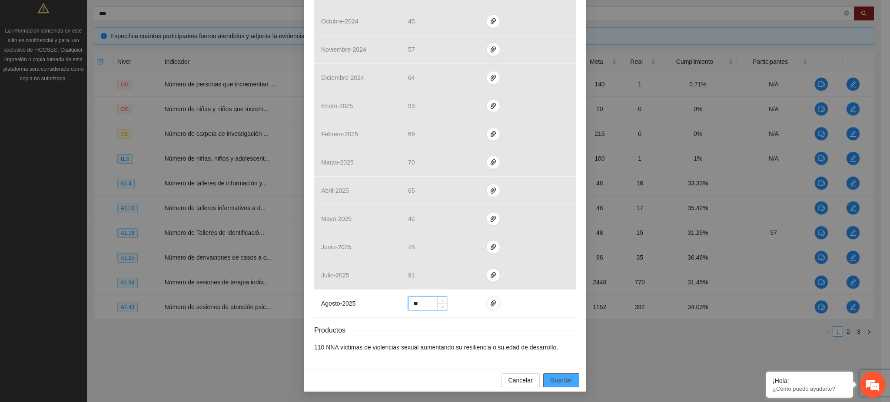
type input "**"
click at [544, 378] on button "Guardar" at bounding box center [561, 381] width 36 height 14
